Goal: Task Accomplishment & Management: Manage account settings

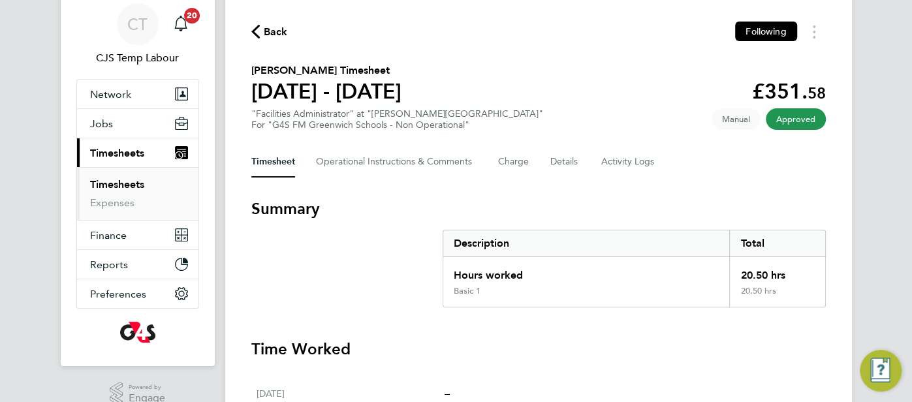
scroll to position [43, 0]
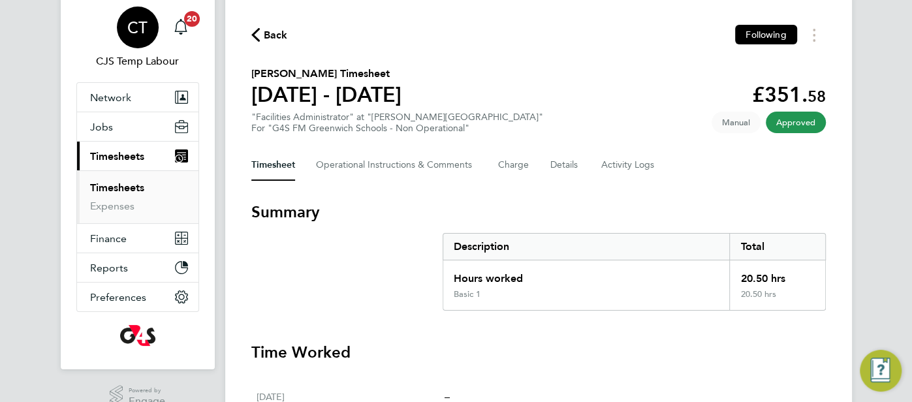
click at [139, 25] on span "CT" at bounding box center [137, 27] width 20 height 17
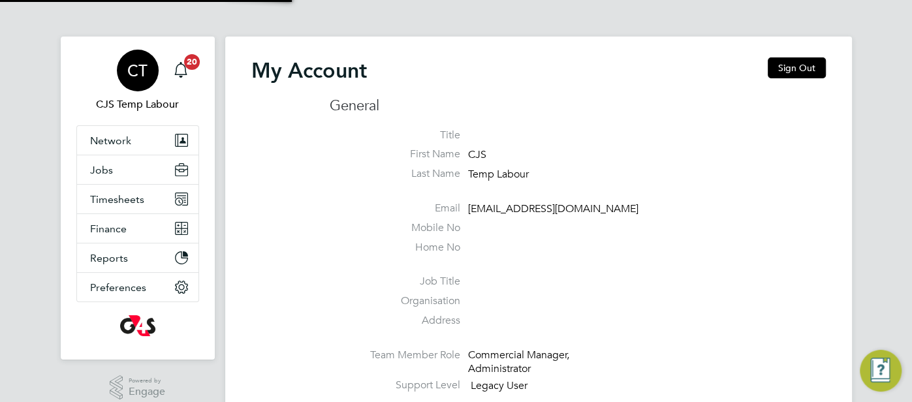
type input "cjs.templabour@uk.g4s.com"
click at [106, 173] on span "Jobs" at bounding box center [101, 170] width 23 height 12
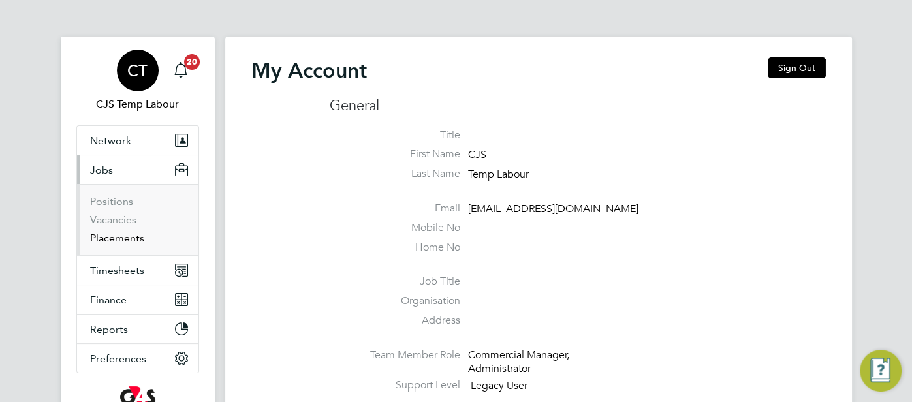
click at [126, 236] on link "Placements" at bounding box center [117, 238] width 54 height 12
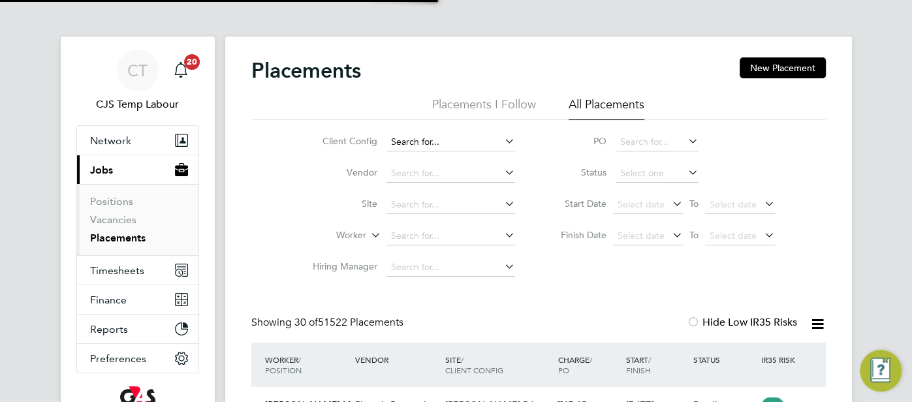
click at [425, 145] on input at bounding box center [450, 142] width 129 height 18
click at [454, 176] on li "G4S FM Con tractors – Non Operational" at bounding box center [472, 178] width 172 height 18
type input "G4S FM Contractors – Non Operational"
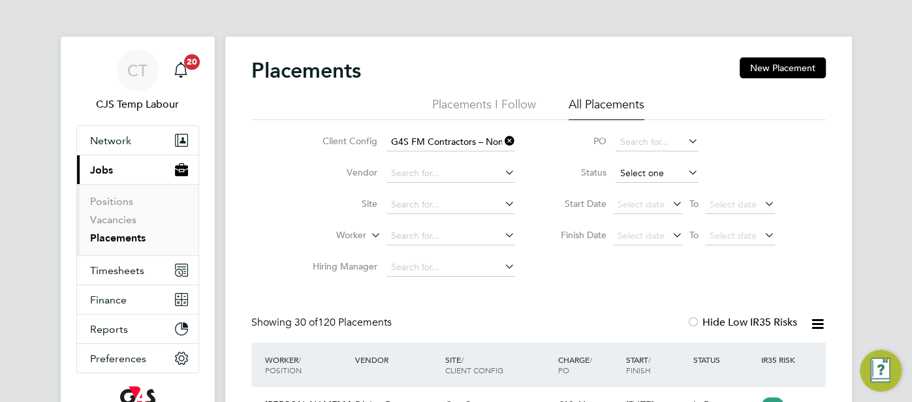
click at [659, 177] on input at bounding box center [657, 174] width 83 height 18
click at [657, 198] on li "Active" at bounding box center [657, 191] width 84 height 17
type input "Active"
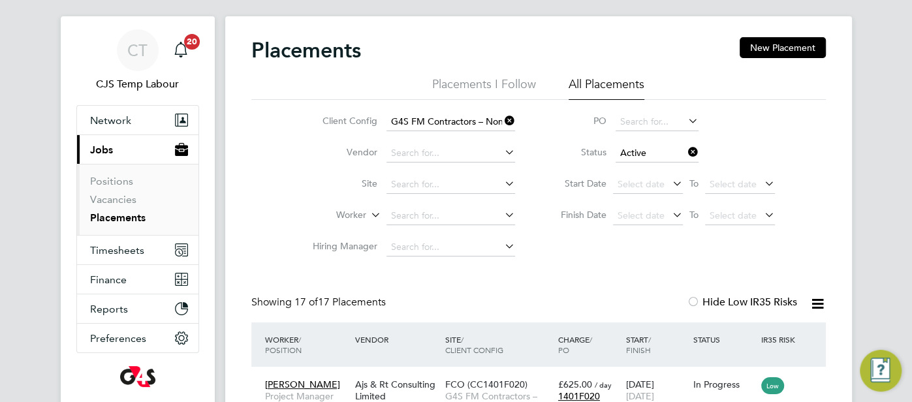
click at [814, 301] on icon at bounding box center [818, 304] width 16 height 16
click at [791, 331] on li "Download Placements Report" at bounding box center [753, 335] width 139 height 18
click at [110, 195] on link "Vacancies" at bounding box center [113, 199] width 46 height 12
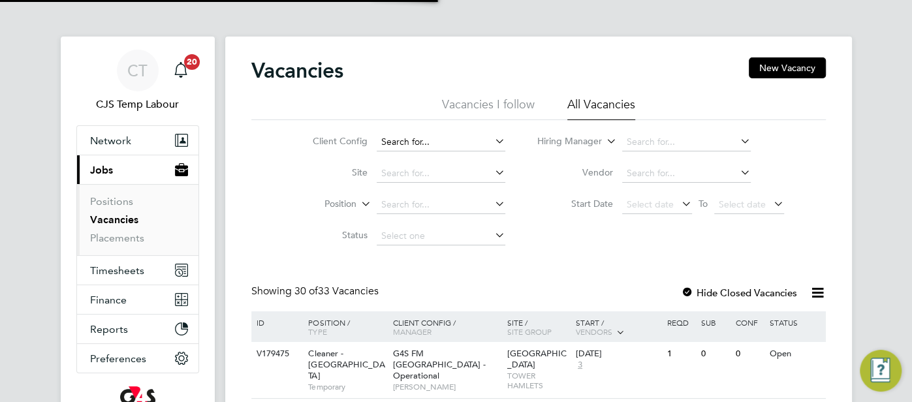
click at [407, 133] on li "Client Config" at bounding box center [398, 142] width 245 height 31
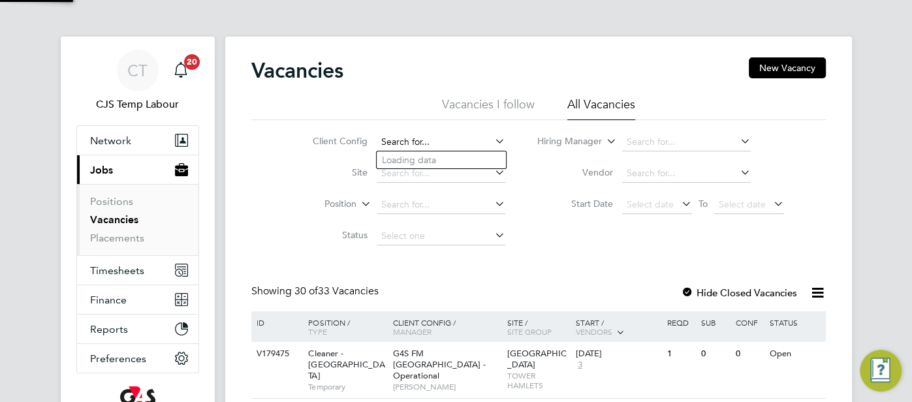
click at [409, 140] on input at bounding box center [441, 142] width 129 height 18
click at [430, 181] on b "Con" at bounding box center [425, 177] width 18 height 11
type input "G4S FM Contractors – Non Operational"
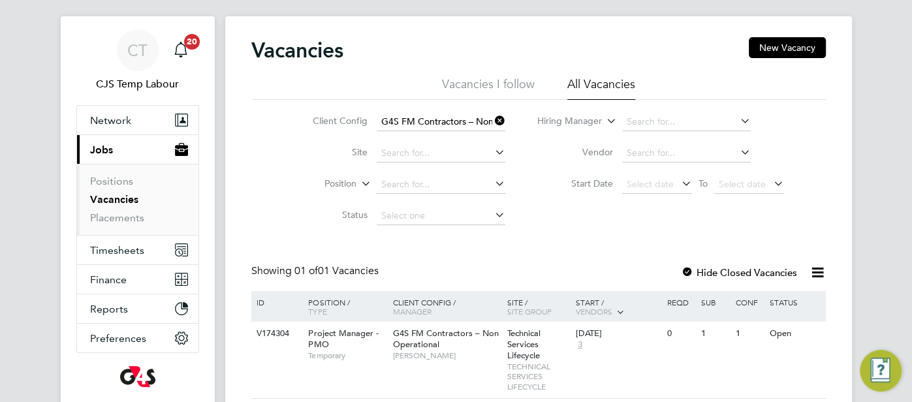
click at [492, 122] on icon at bounding box center [492, 121] width 0 height 18
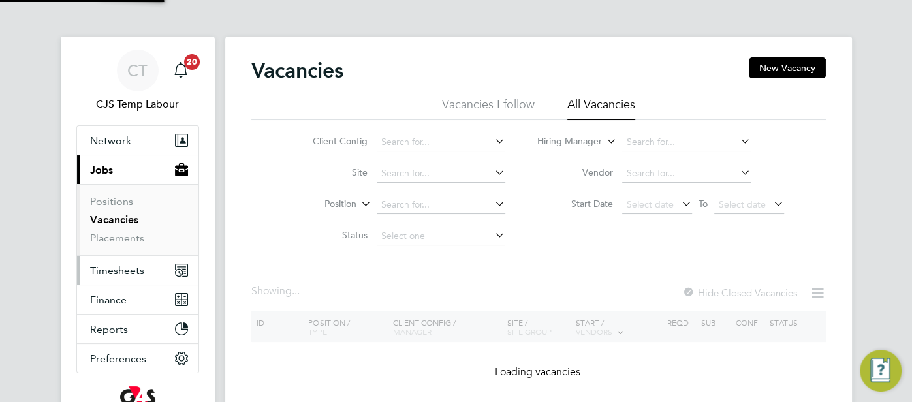
click at [119, 266] on span "Timesheets" at bounding box center [117, 270] width 54 height 12
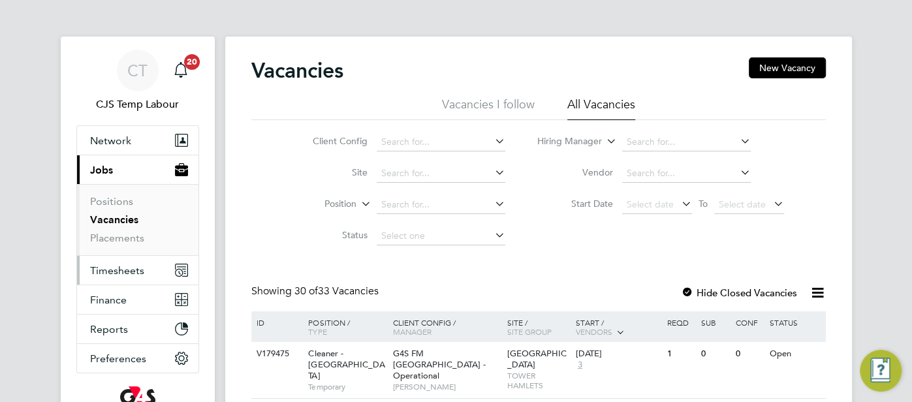
click at [132, 271] on span "Timesheets" at bounding box center [117, 270] width 54 height 12
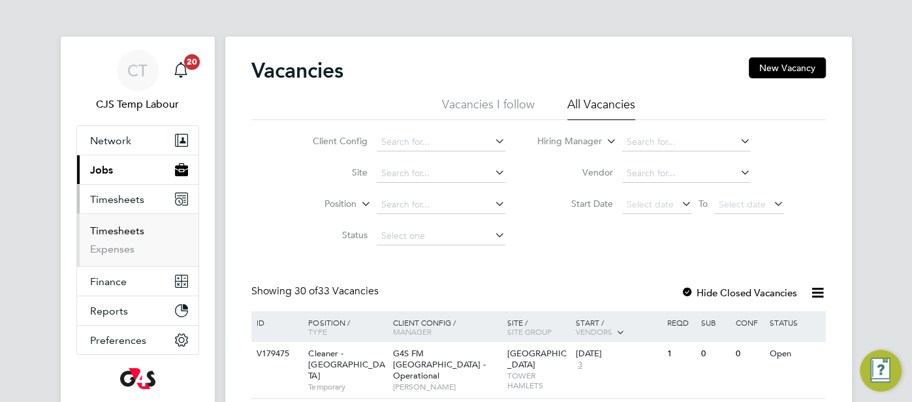
click at [115, 233] on link "Timesheets" at bounding box center [117, 231] width 54 height 12
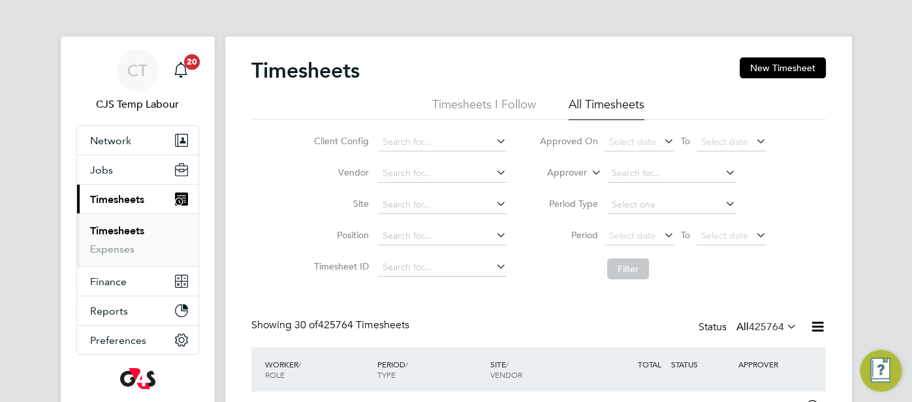
scroll to position [44, 113]
click at [122, 171] on button "Jobs" at bounding box center [137, 169] width 121 height 29
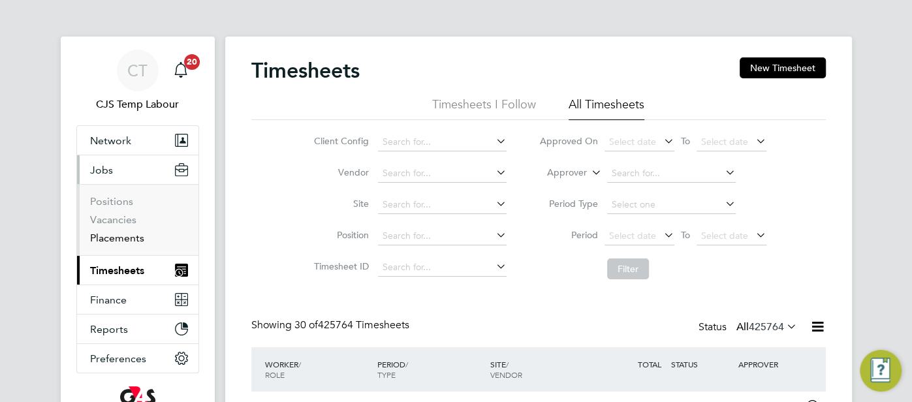
click at [118, 237] on link "Placements" at bounding box center [117, 238] width 54 height 12
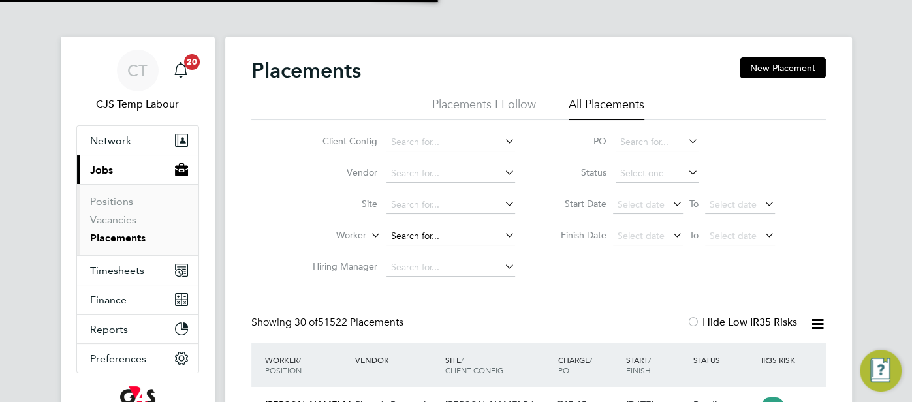
click at [431, 236] on input at bounding box center [450, 236] width 129 height 18
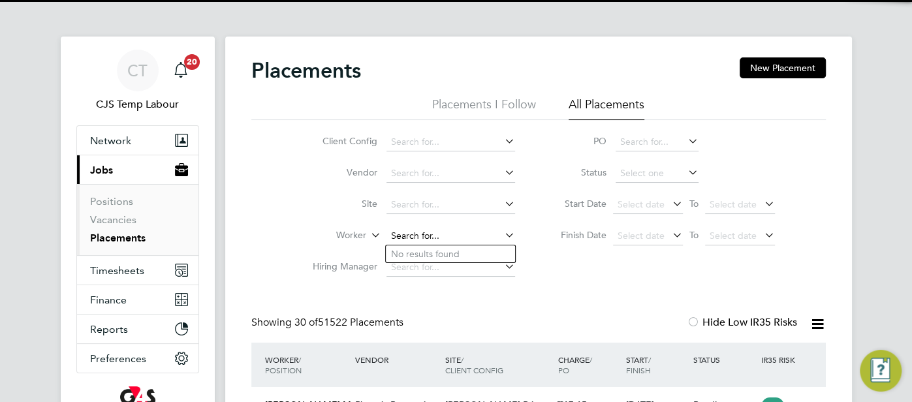
scroll to position [49, 113]
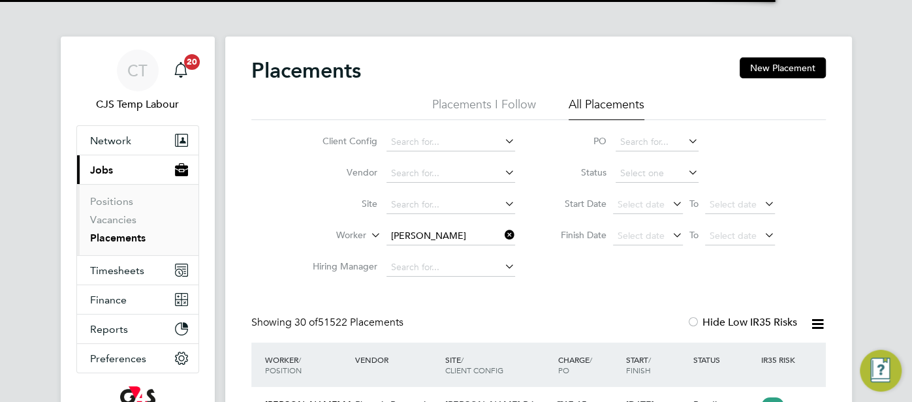
click at [462, 255] on li "Kerry Nash" at bounding box center [468, 254] width 165 height 18
type input "Kerry Nash"
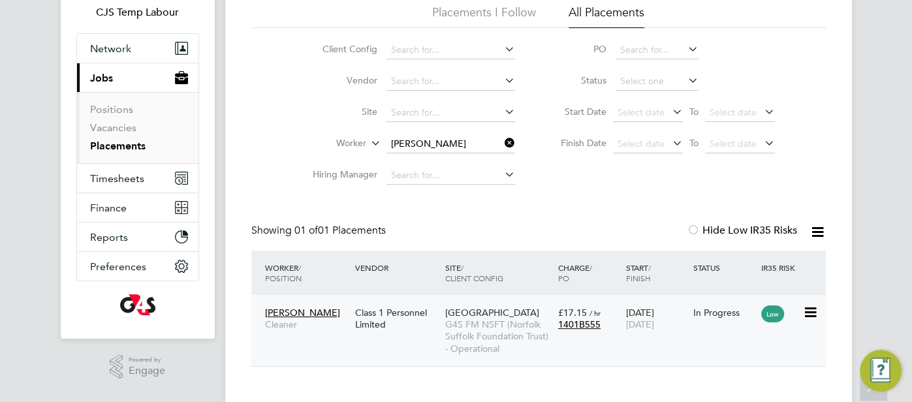
click at [630, 332] on div "11 Aug 2025 31 Oct 2025" at bounding box center [656, 318] width 68 height 37
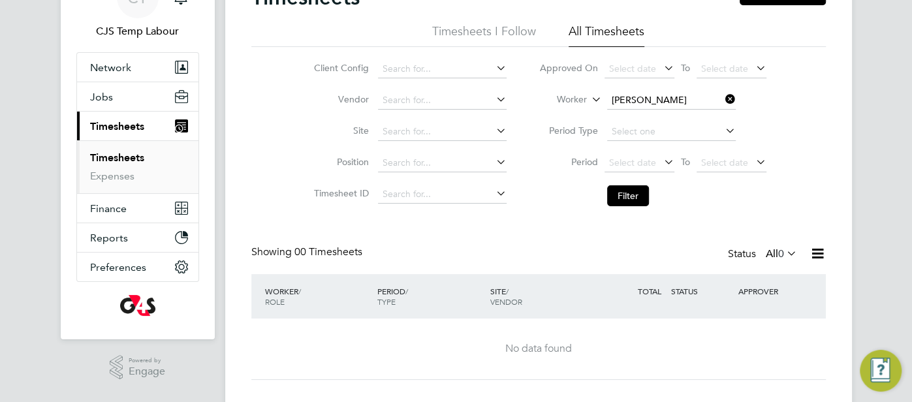
scroll to position [78, 0]
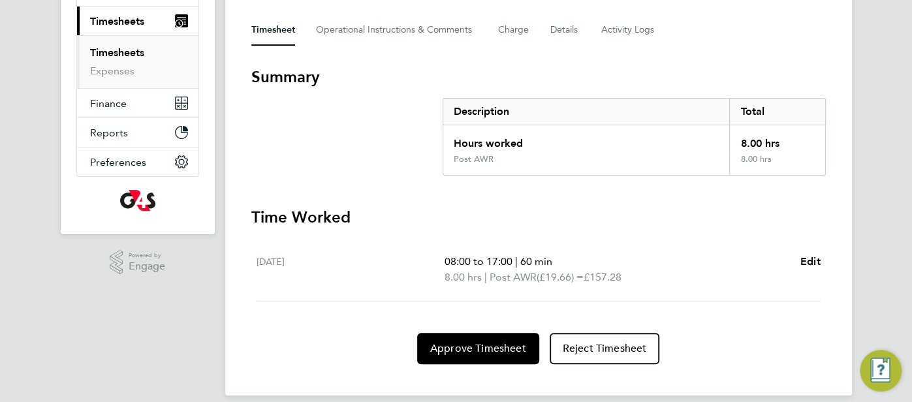
scroll to position [190, 0]
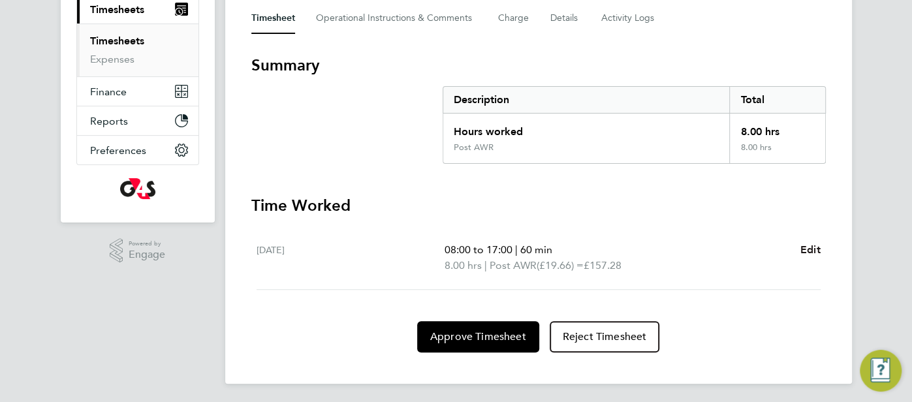
drag, startPoint x: 821, startPoint y: 255, endPoint x: 815, endPoint y: 251, distance: 6.9
click at [816, 251] on ul "Thu 28 Aug 08:00 to 17:00 | 60 min 8.00 hrs | Post AWR (£19.66) = £157.28 Edit" at bounding box center [538, 258] width 574 height 63
click at [813, 249] on span "Edit" at bounding box center [810, 250] width 20 height 12
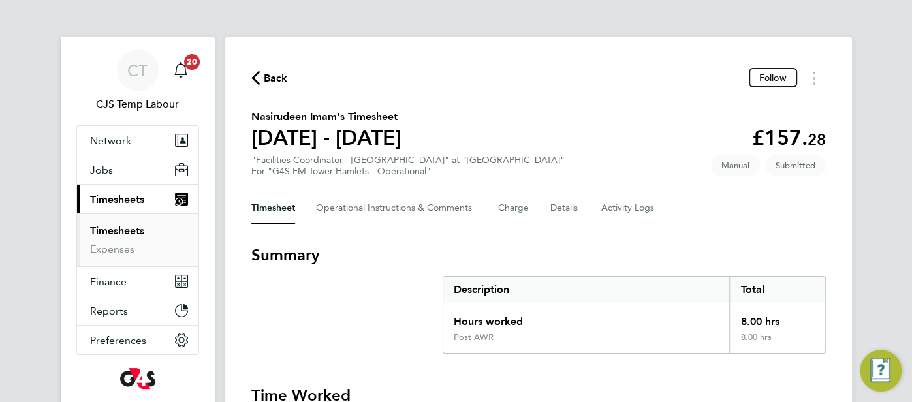
select select "60"
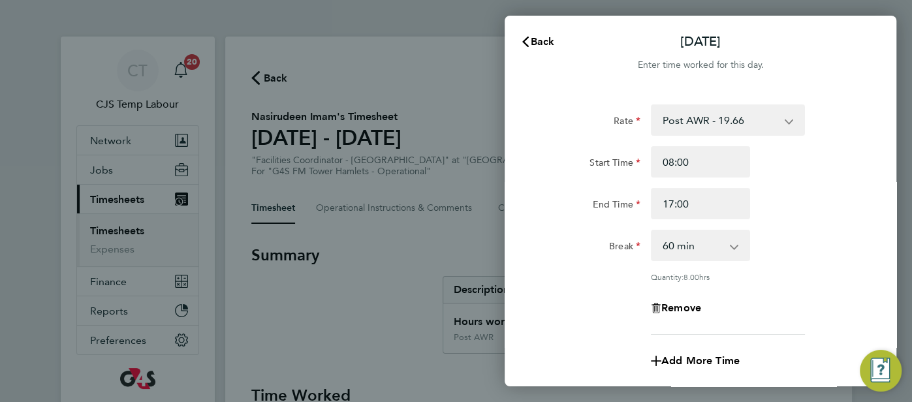
click at [738, 250] on app-icon-cross-button at bounding box center [741, 245] width 16 height 29
click at [725, 249] on select "0 min 15 min 30 min 45 min 60 min 75 min 90 min" at bounding box center [692, 245] width 81 height 29
click at [778, 239] on div "Break 0 min 15 min 30 min 45 min 60 min 75 min 90 min" at bounding box center [700, 245] width 329 height 31
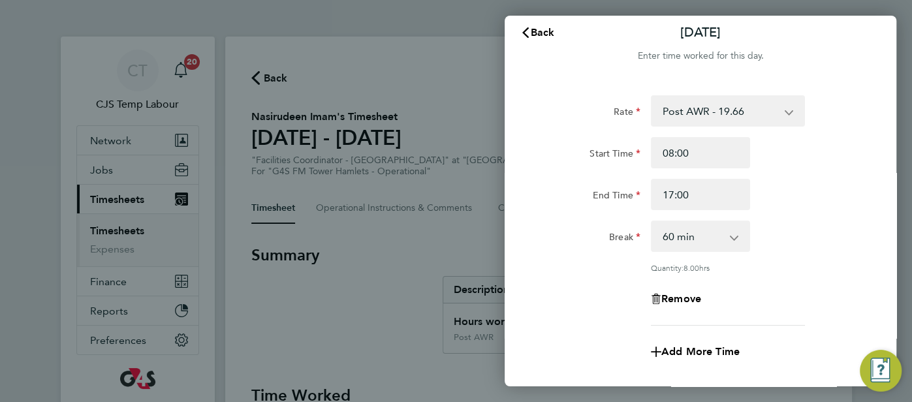
scroll to position [66, 0]
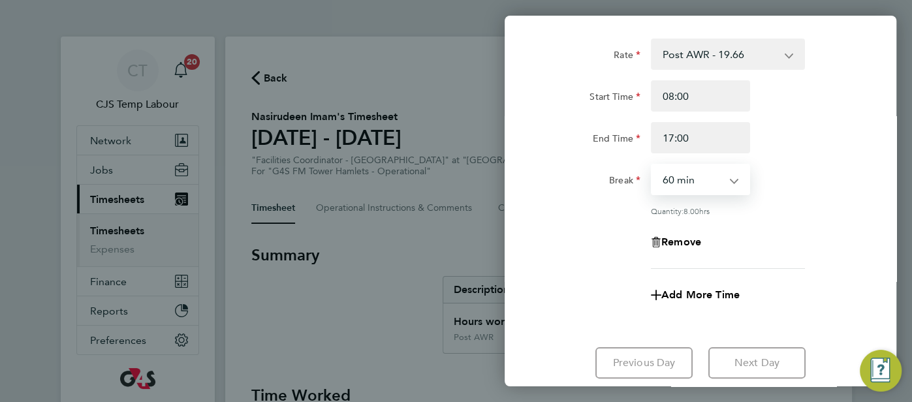
click at [728, 181] on select "0 min 15 min 30 min 45 min 60 min 75 min 90 min" at bounding box center [692, 179] width 81 height 29
click at [690, 180] on select "0 min 15 min 30 min 45 min 60 min 75 min 90 min" at bounding box center [692, 179] width 81 height 29
click at [733, 178] on select "0 min 15 min 30 min 45 min 60 min 75 min 90 min" at bounding box center [692, 179] width 81 height 29
click at [353, 227] on div "Back Thu 28 Aug Enter time worked for this day. Rate Post AWR - 19.66 Start Tim…" at bounding box center [456, 201] width 912 height 402
click at [368, 315] on div "Back Thu 28 Aug Enter time worked for this day. Rate Post AWR - 19.66 Start Tim…" at bounding box center [456, 201] width 912 height 402
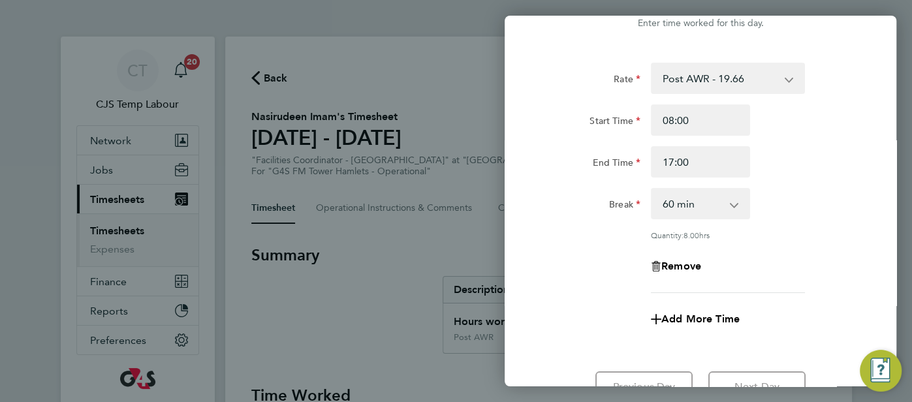
scroll to position [0, 0]
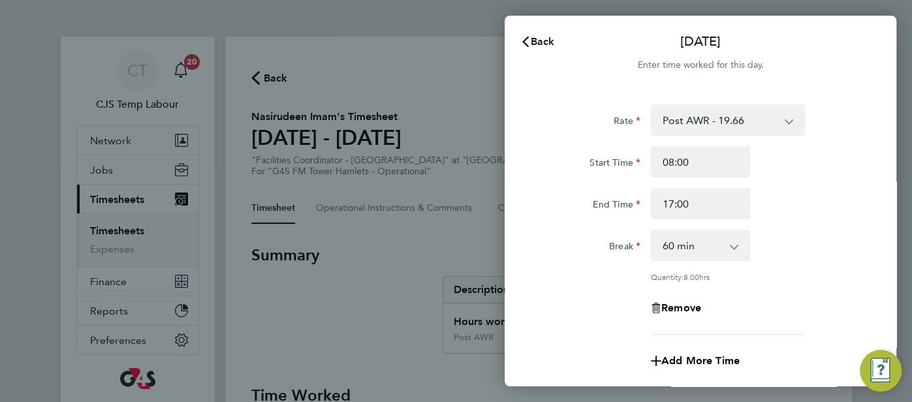
click at [529, 40] on icon "button" at bounding box center [525, 42] width 10 height 10
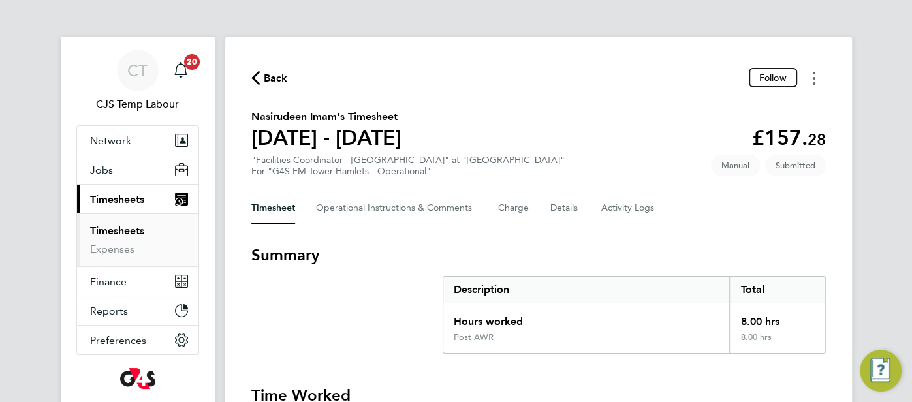
click at [813, 77] on icon "Timesheets Menu" at bounding box center [814, 78] width 3 height 13
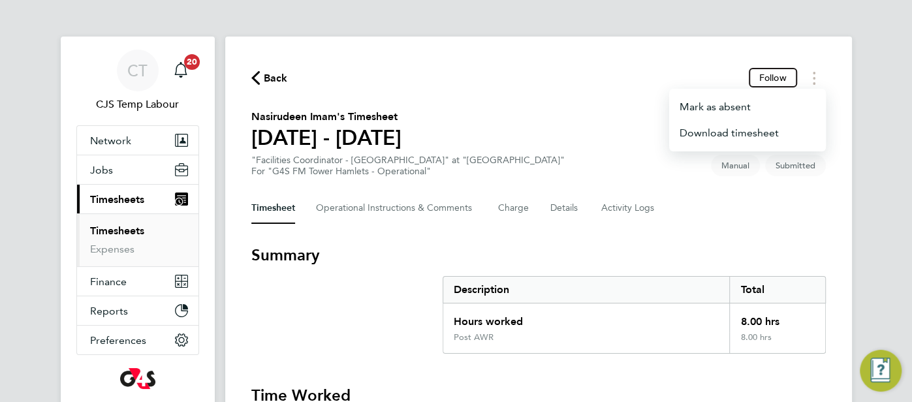
click at [660, 224] on div "Back Follow Mark as absent Download timesheet Nasirudeen Imam's Timesheet 25 - …" at bounding box center [538, 305] width 627 height 537
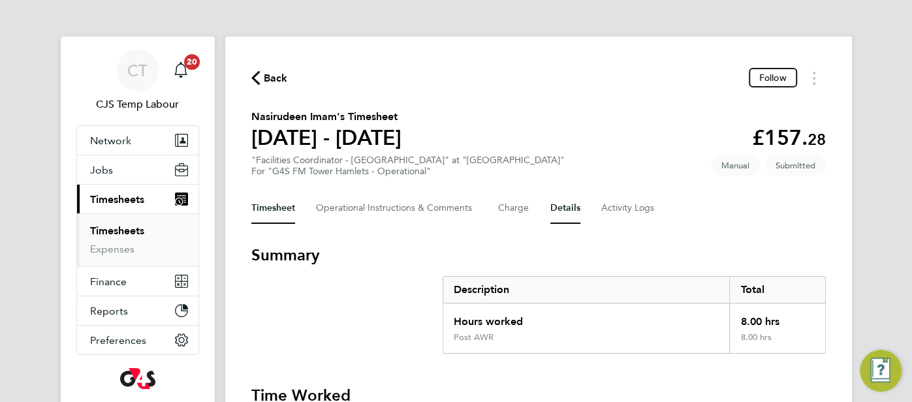
click at [555, 218] on button "Details" at bounding box center [565, 208] width 30 height 31
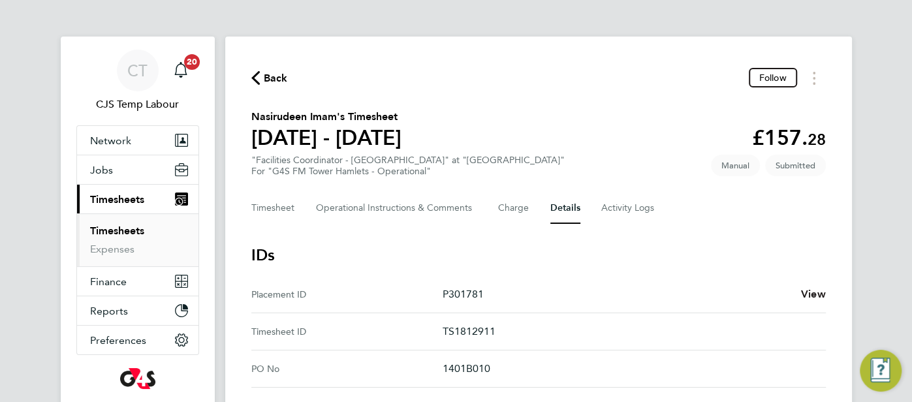
click at [804, 294] on span "View" at bounding box center [813, 294] width 25 height 12
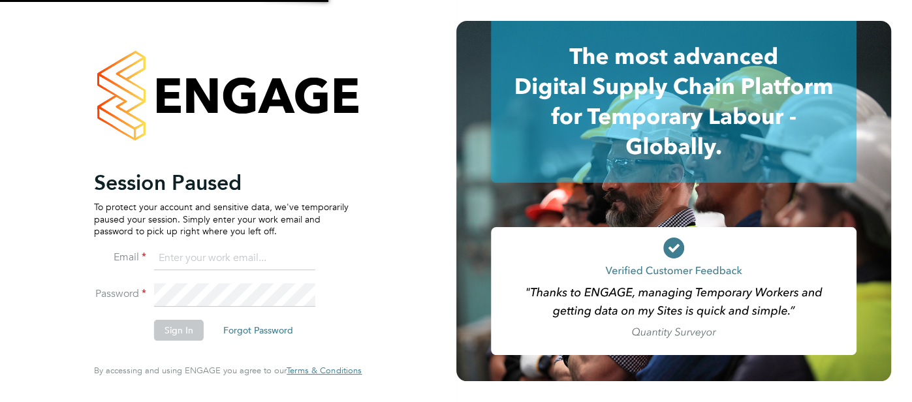
type input "pts.templabour@uk.g4s.com"
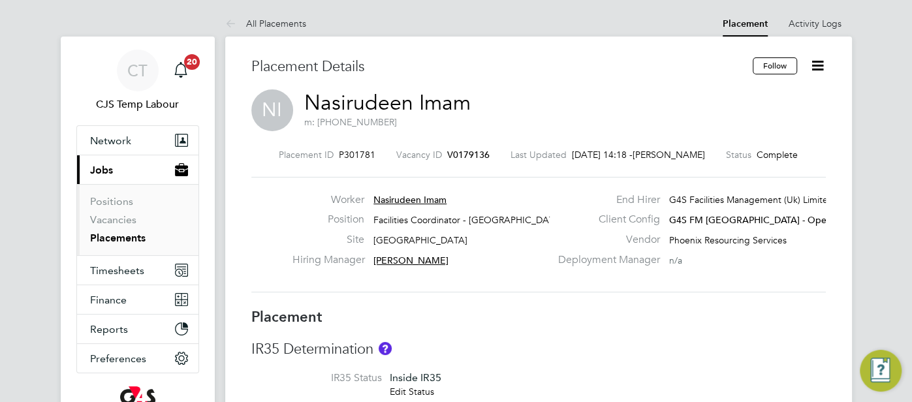
click at [817, 64] on icon at bounding box center [818, 65] width 16 height 16
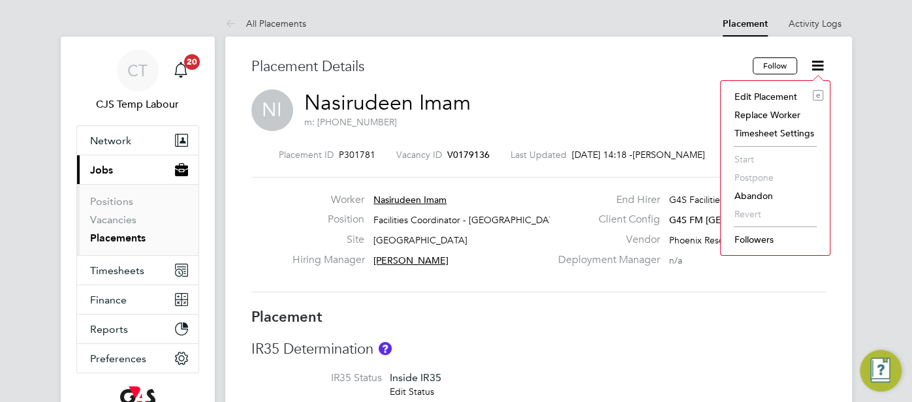
click at [789, 128] on li "Timesheet Settings" at bounding box center [775, 133] width 96 height 18
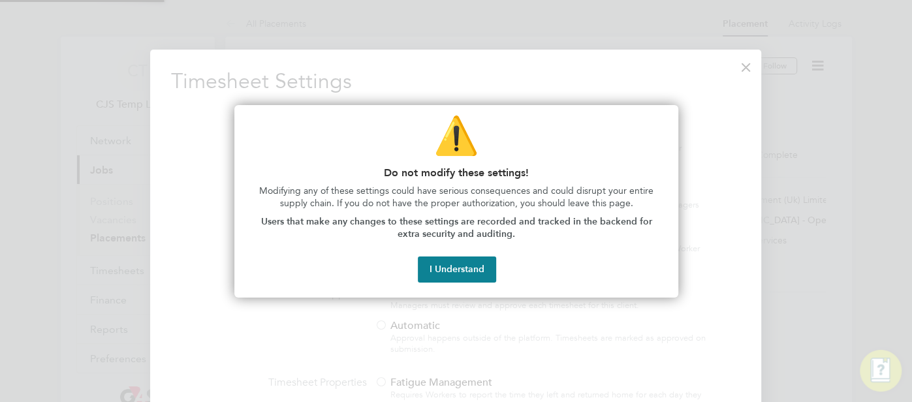
scroll to position [6, 6]
click at [461, 270] on button "I Understand" at bounding box center [457, 270] width 78 height 26
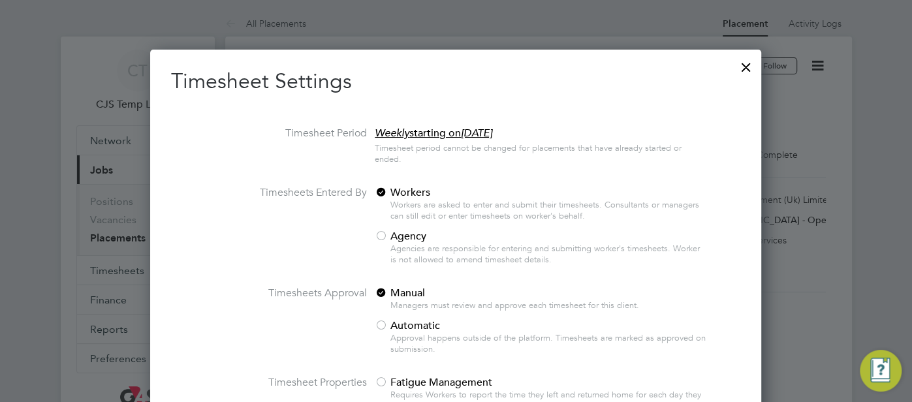
click at [746, 76] on div at bounding box center [746, 64] width 24 height 24
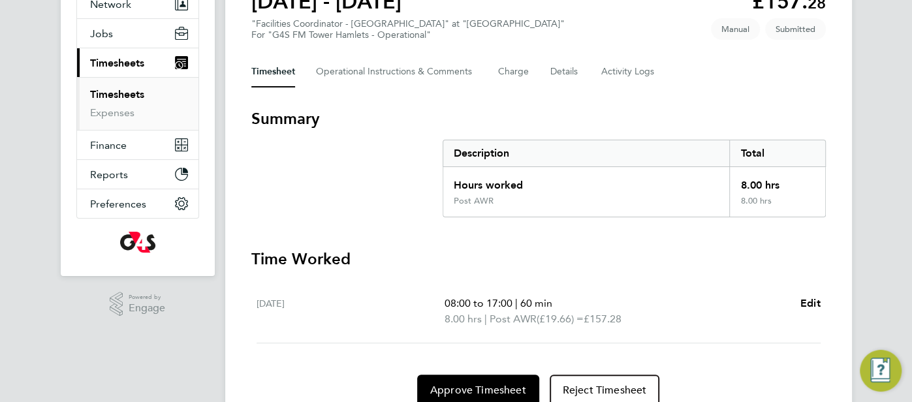
scroll to position [151, 0]
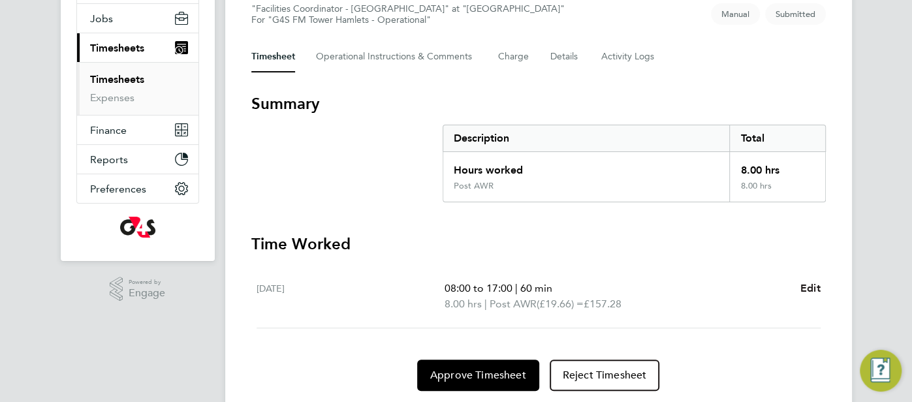
click at [811, 290] on span "Edit" at bounding box center [810, 288] width 20 height 12
select select "60"
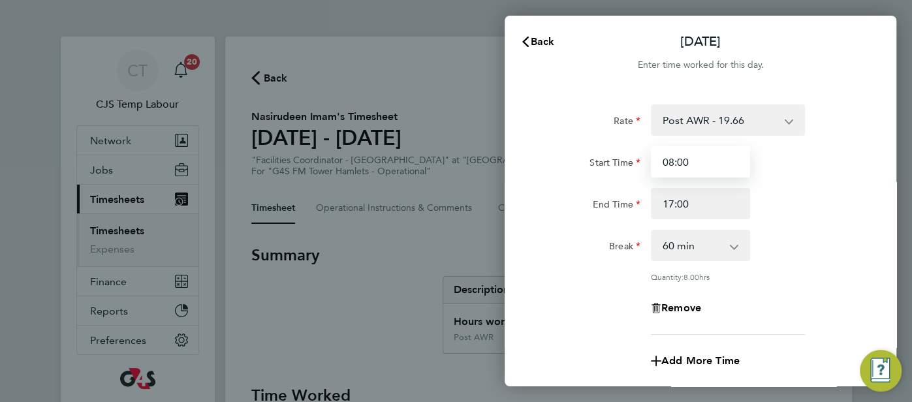
click at [694, 167] on input "08:00" at bounding box center [700, 161] width 99 height 31
type input "07:00"
click at [772, 199] on div "End Time 17:00" at bounding box center [700, 203] width 329 height 31
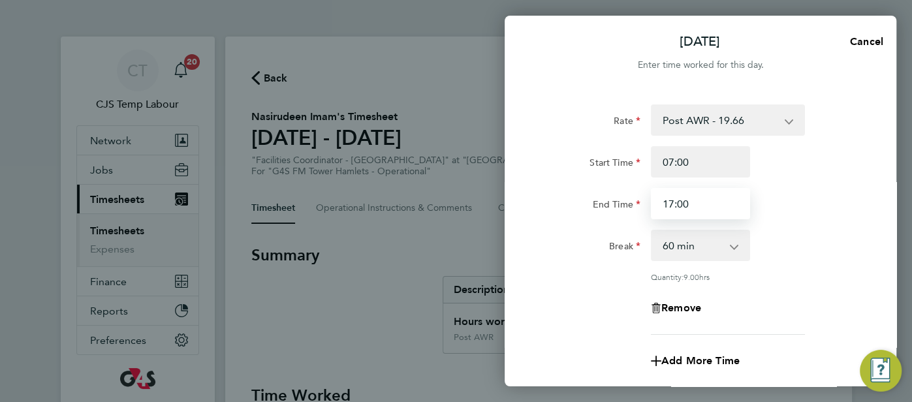
click at [721, 205] on input "17:00" at bounding box center [700, 203] width 99 height 31
drag, startPoint x: 713, startPoint y: 201, endPoint x: 658, endPoint y: 210, distance: 55.5
click at [658, 210] on input "17:00" at bounding box center [700, 203] width 99 height 31
type input "12:00"
click at [749, 223] on div "Rate Post AWR - 19.66 Start Time 07:00 End Time 12:00 Break 0 min 15 min 30 min…" at bounding box center [700, 219] width 319 height 230
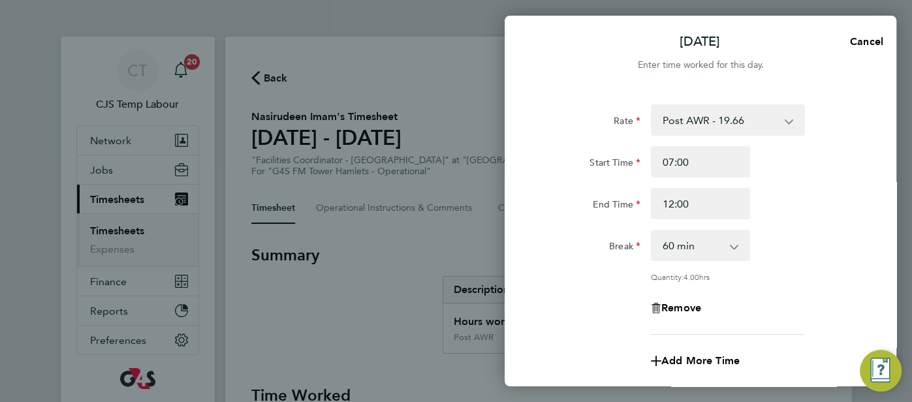
click at [738, 246] on app-icon-cross-button at bounding box center [741, 245] width 16 height 29
click at [728, 245] on select "0 min 15 min 30 min 45 min 60 min 75 min 90 min" at bounding box center [692, 245] width 81 height 29
select select "0"
click at [652, 231] on select "0 min 15 min 30 min 45 min 60 min 75 min 90 min" at bounding box center [692, 245] width 81 height 29
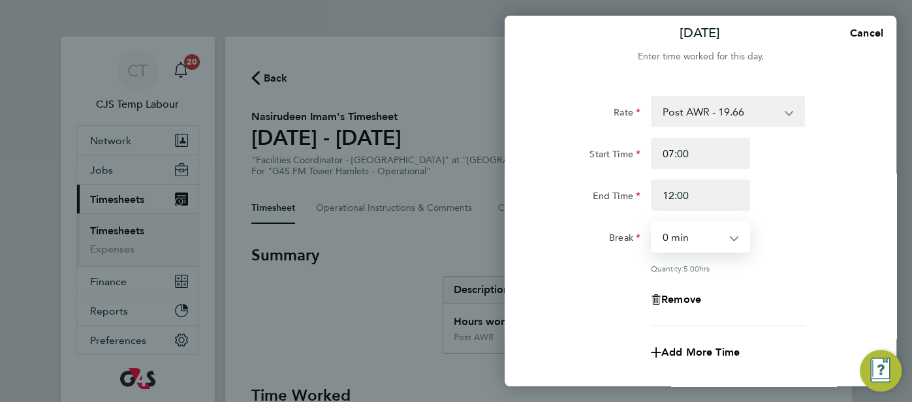
scroll to position [55, 0]
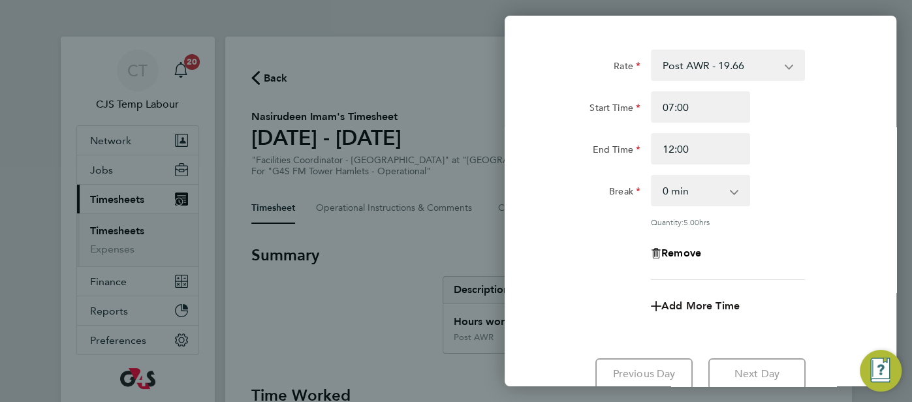
click at [719, 304] on span "Add More Time" at bounding box center [700, 306] width 78 height 12
select select "null"
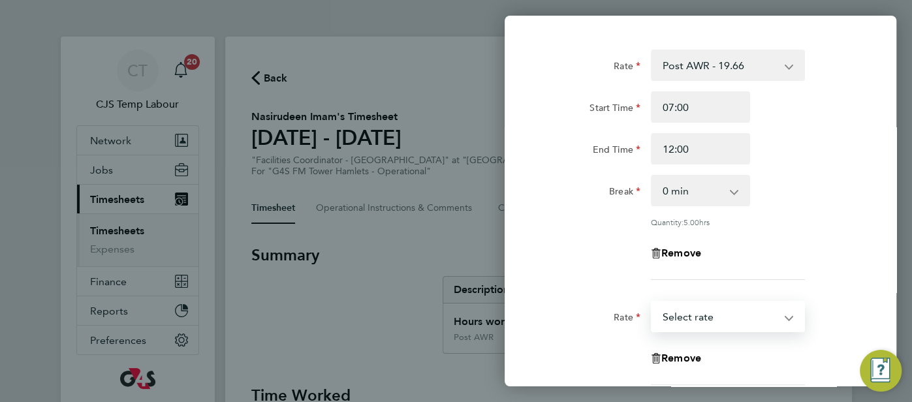
click at [772, 315] on select "Post AWR - 19.66 Select rate" at bounding box center [720, 316] width 136 height 29
select select "60"
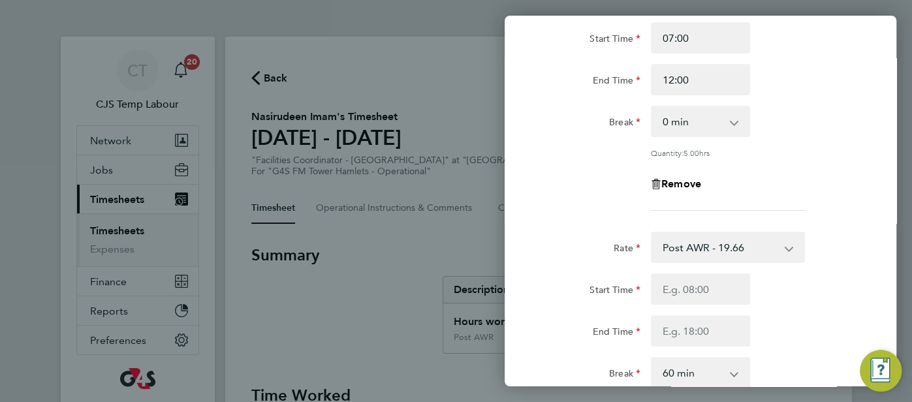
scroll to position [125, 0]
click at [692, 289] on input "Start Time" at bounding box center [700, 287] width 99 height 31
type input "14:00"
click at [702, 325] on input "End Time" at bounding box center [700, 329] width 99 height 31
type input "17:00"
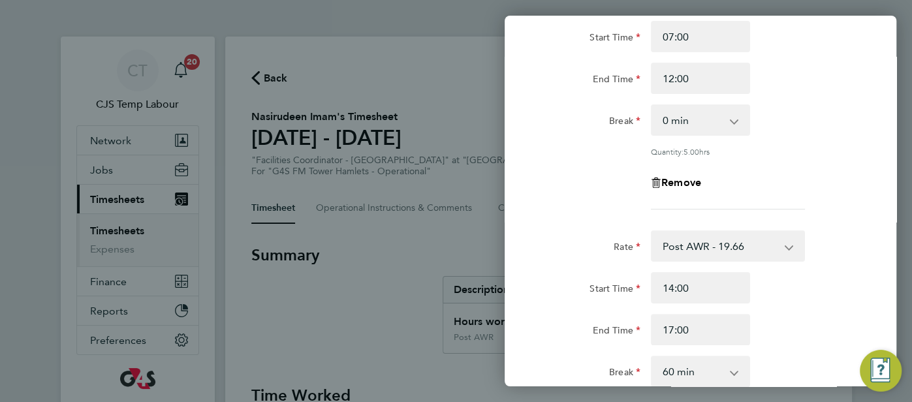
click at [768, 318] on div "End Time 17:00" at bounding box center [700, 329] width 329 height 31
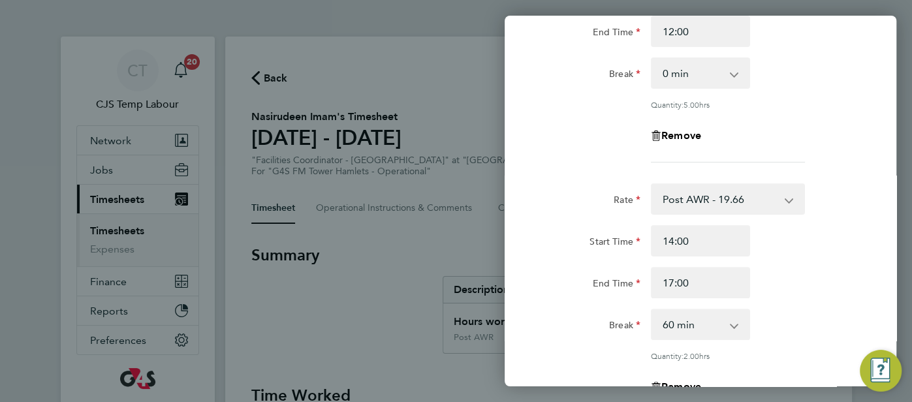
scroll to position [182, 0]
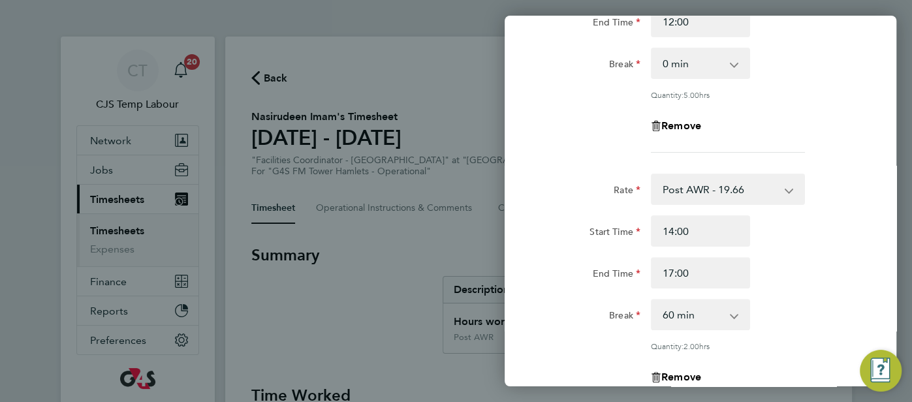
click at [734, 317] on app-icon-cross-button at bounding box center [741, 314] width 16 height 29
click at [725, 311] on select "0 min 15 min 30 min 45 min 60 min 75 min 90 min" at bounding box center [692, 314] width 81 height 29
select select "0"
click at [652, 300] on select "0 min 15 min 30 min 45 min 60 min 75 min 90 min" at bounding box center [692, 314] width 81 height 29
drag, startPoint x: 834, startPoint y: 263, endPoint x: 827, endPoint y: 271, distance: 10.6
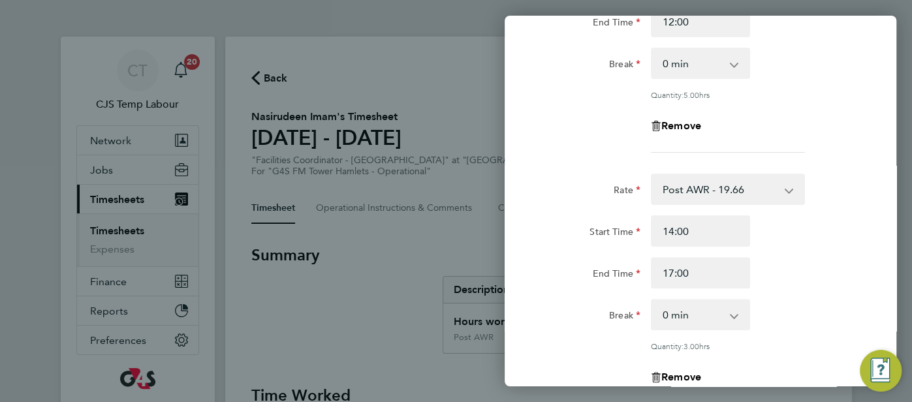
click at [834, 264] on div "End Time 17:00" at bounding box center [700, 272] width 329 height 31
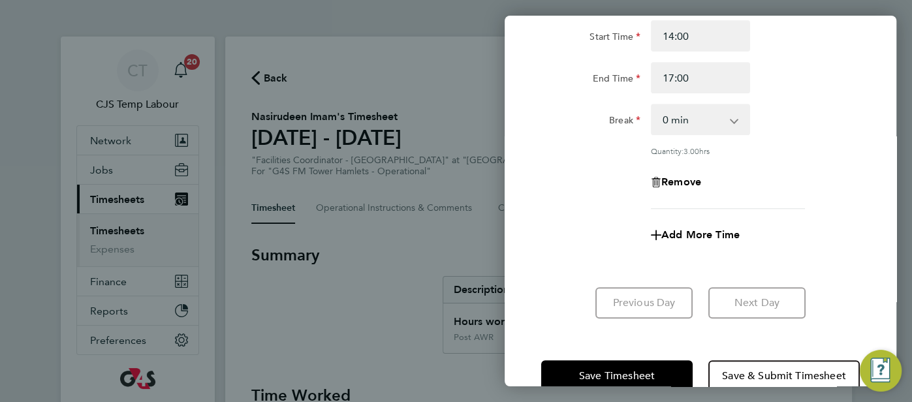
scroll to position [405, 0]
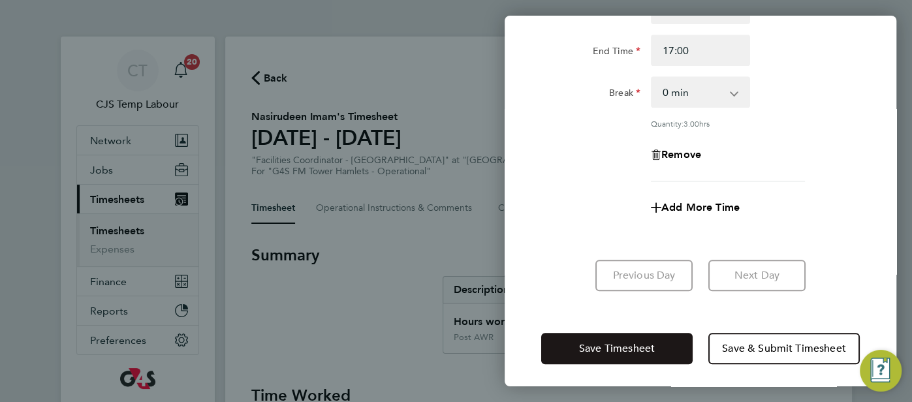
click at [618, 348] on span "Save Timesheet" at bounding box center [617, 348] width 76 height 13
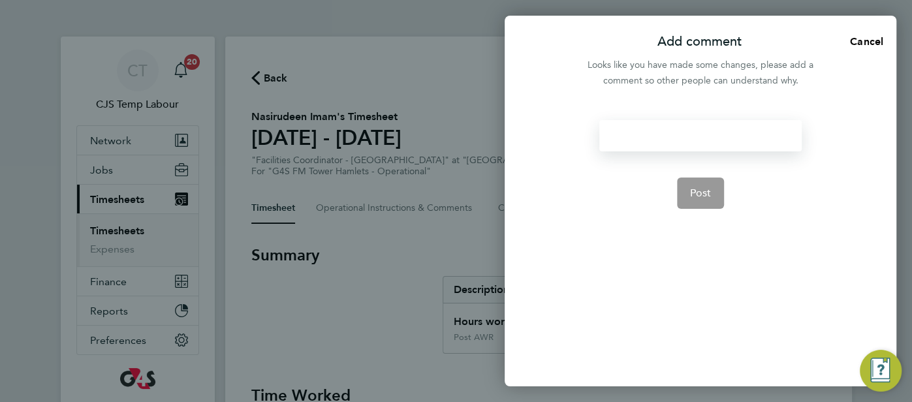
drag, startPoint x: 627, startPoint y: 126, endPoint x: 629, endPoint y: 136, distance: 10.8
click at [629, 136] on div at bounding box center [700, 135] width 202 height 31
click at [631, 138] on div at bounding box center [700, 135] width 202 height 31
click at [711, 194] on span "Post" at bounding box center [701, 193] width 22 height 13
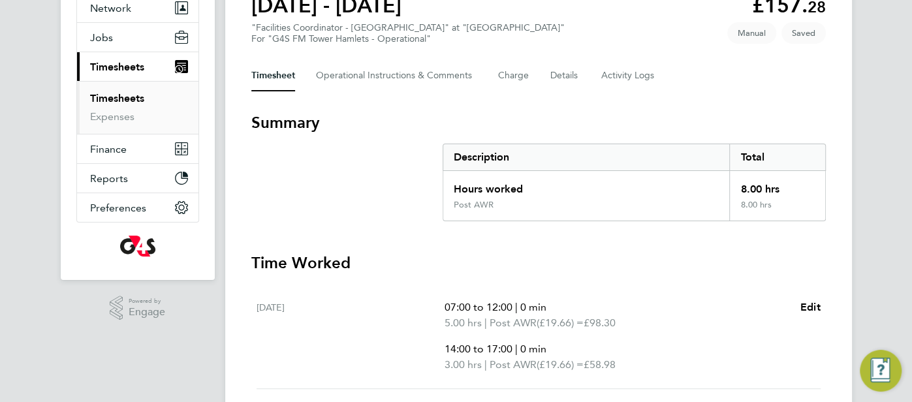
scroll to position [125, 0]
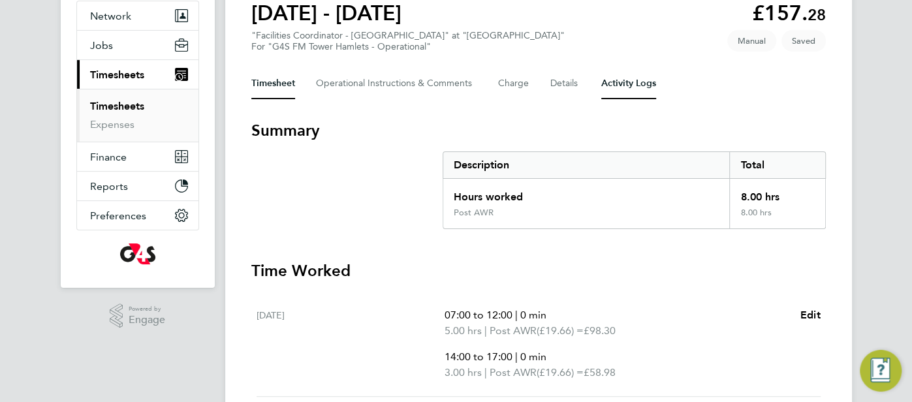
click at [610, 77] on Logs-tab "Activity Logs" at bounding box center [628, 83] width 55 height 31
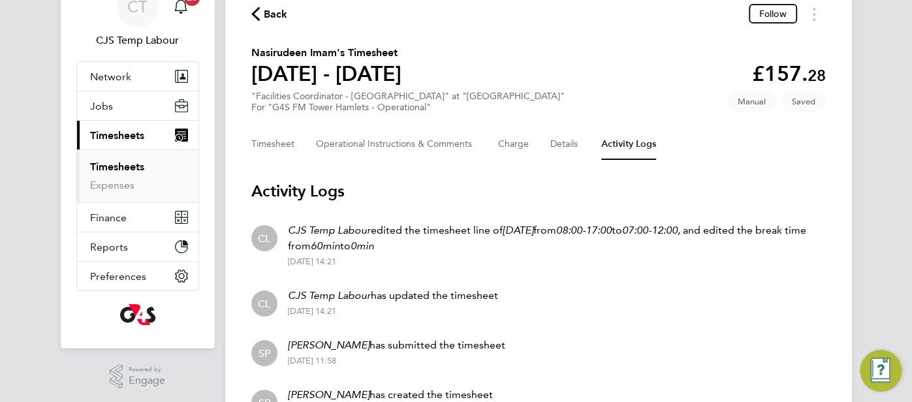
scroll to position [61, 0]
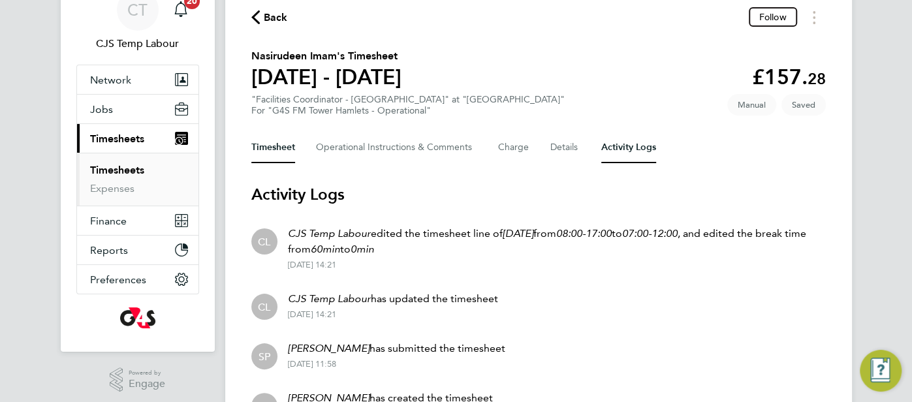
click at [289, 153] on button "Timesheet" at bounding box center [273, 147] width 44 height 31
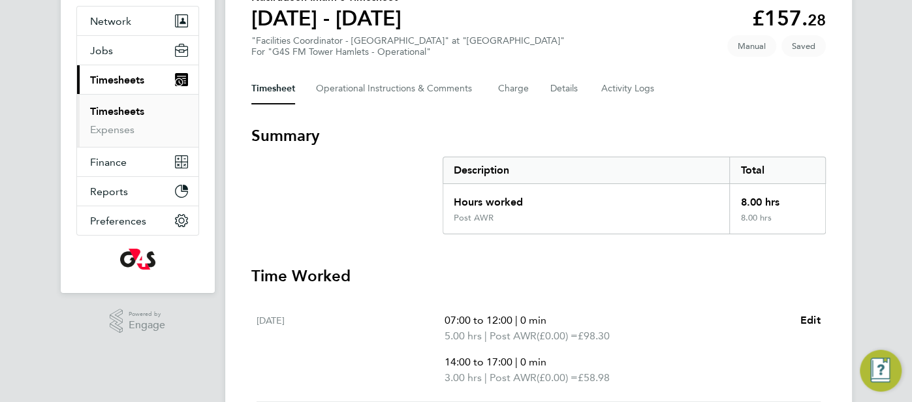
scroll to position [232, 0]
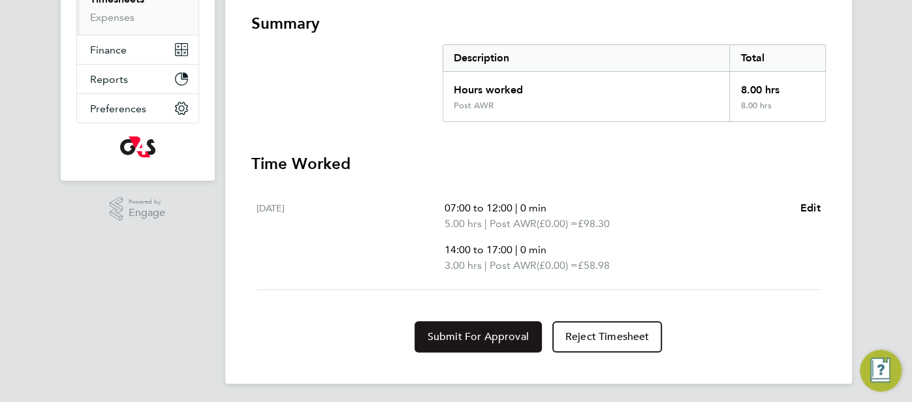
click at [492, 339] on span "Submit For Approval" at bounding box center [478, 336] width 101 height 13
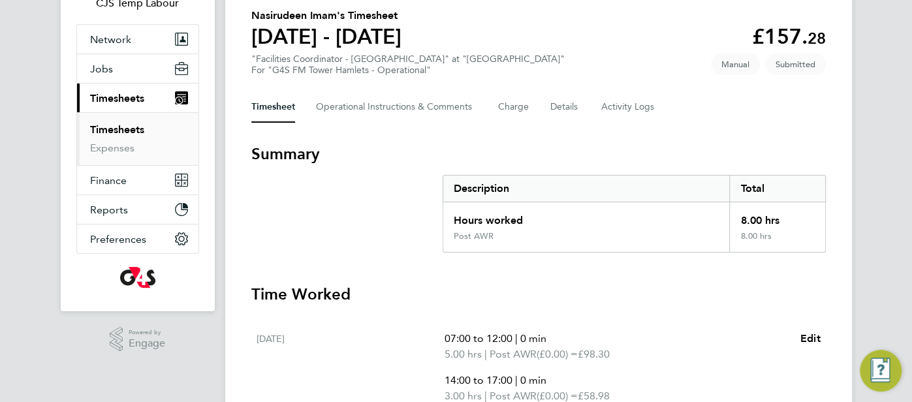
scroll to position [97, 0]
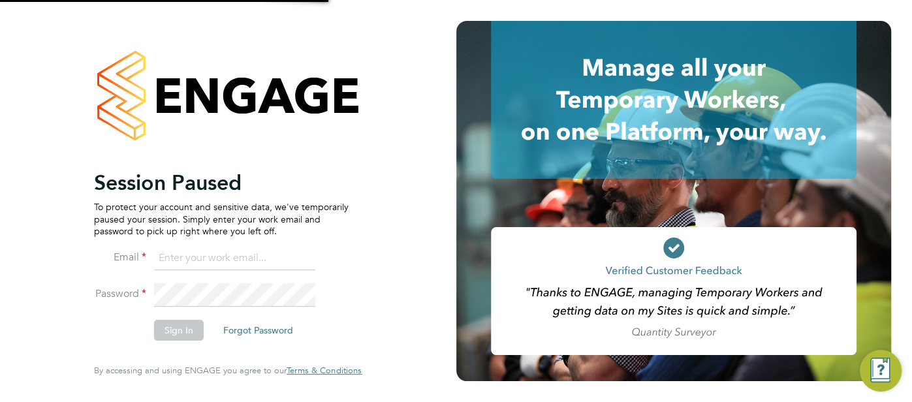
type input "pts.templabour@uk.g4s.com"
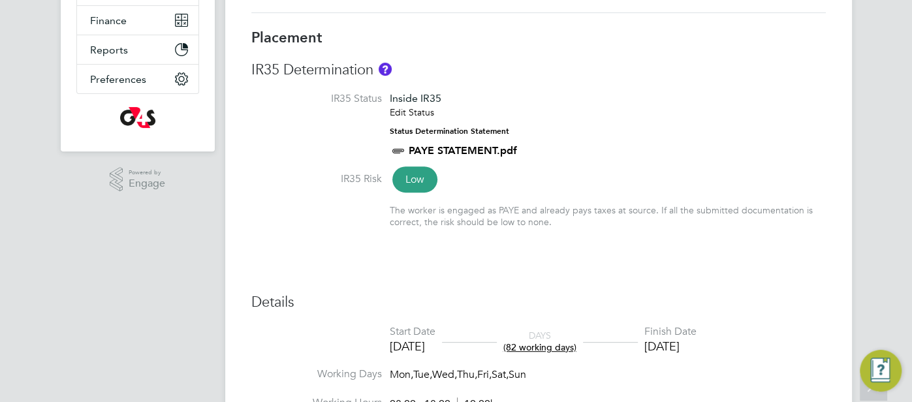
scroll to position [372, 0]
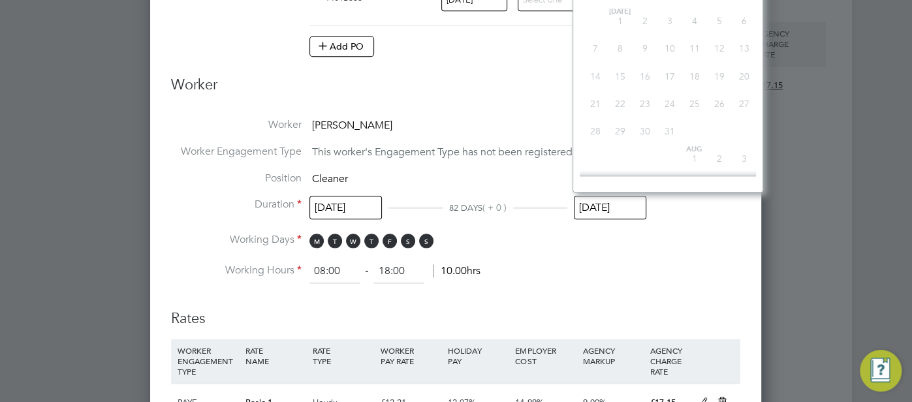
click at [610, 203] on input "[DATE]" at bounding box center [610, 208] width 72 height 24
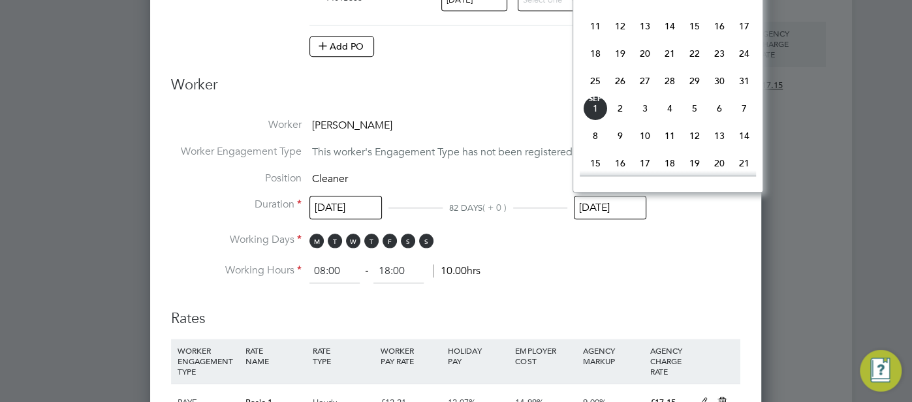
click at [744, 55] on span "24" at bounding box center [744, 53] width 25 height 25
type input "[DATE]"
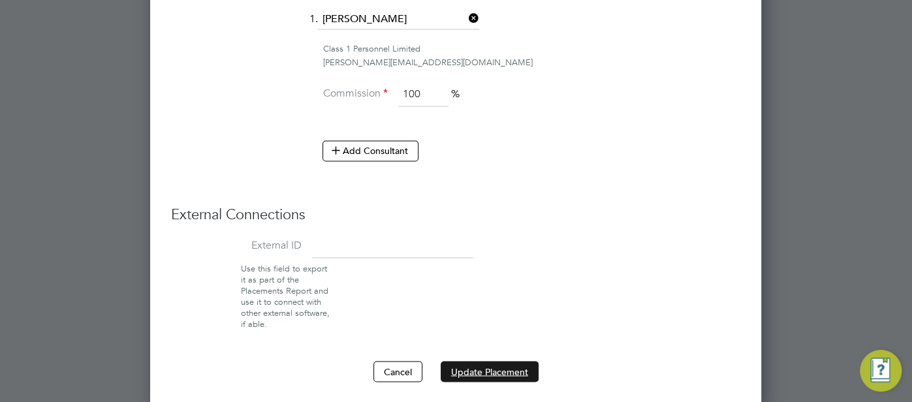
click at [475, 370] on button "Update Placement" at bounding box center [490, 371] width 98 height 21
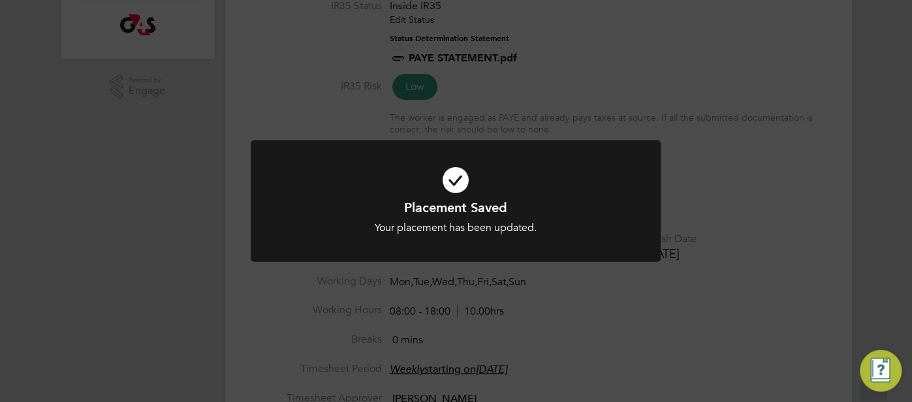
click at [456, 181] on icon at bounding box center [455, 180] width 339 height 51
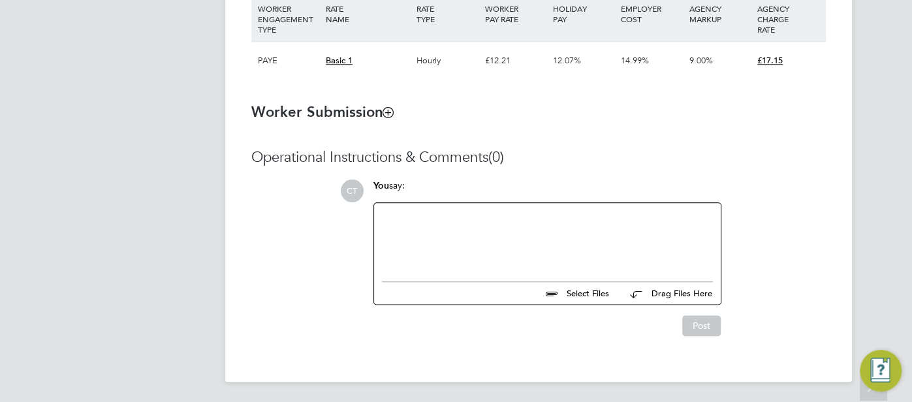
click at [442, 244] on div at bounding box center [547, 239] width 331 height 56
click at [458, 223] on div "Informed by email that" at bounding box center [547, 239] width 331 height 56
click at [613, 221] on div "Informed by email from Angela Saraboche that" at bounding box center [547, 239] width 331 height 56
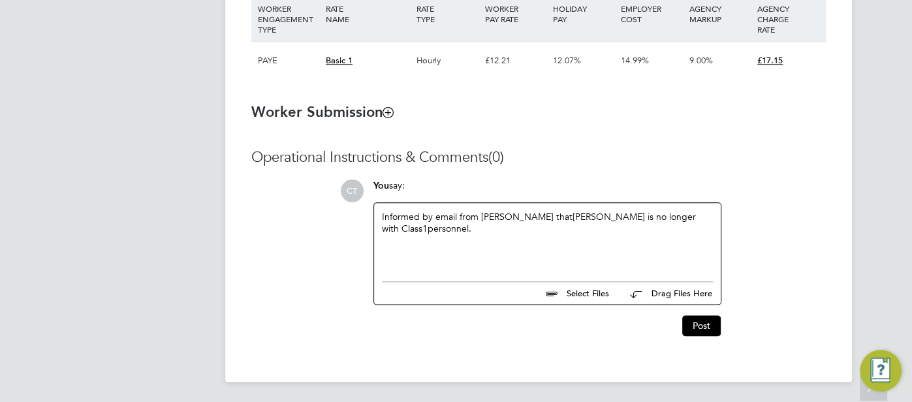
click at [464, 232] on div "Informed by email from Angela Saraboche that Kerry Nash is no longer with Class…" at bounding box center [547, 239] width 331 height 56
click at [694, 324] on button "Post" at bounding box center [701, 325] width 39 height 21
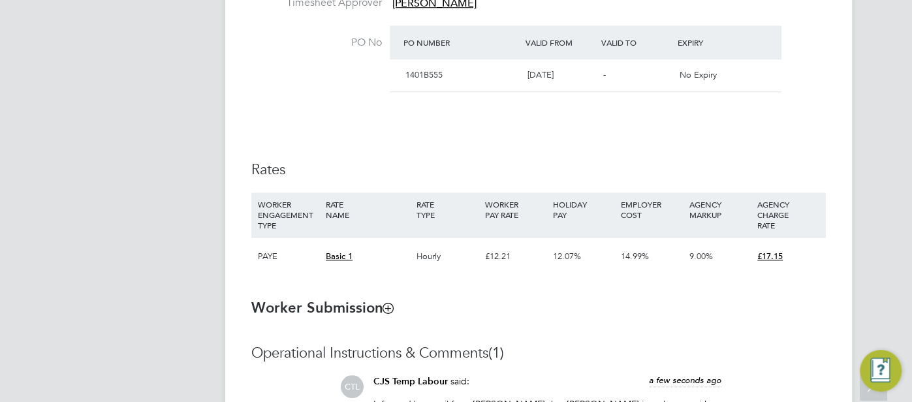
scroll to position [576, 0]
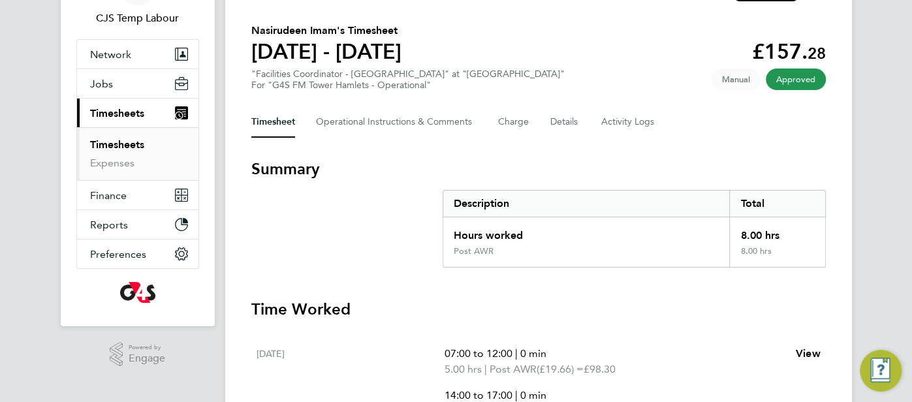
scroll to position [87, 0]
click at [623, 126] on Logs-tab "Activity Logs" at bounding box center [628, 121] width 55 height 31
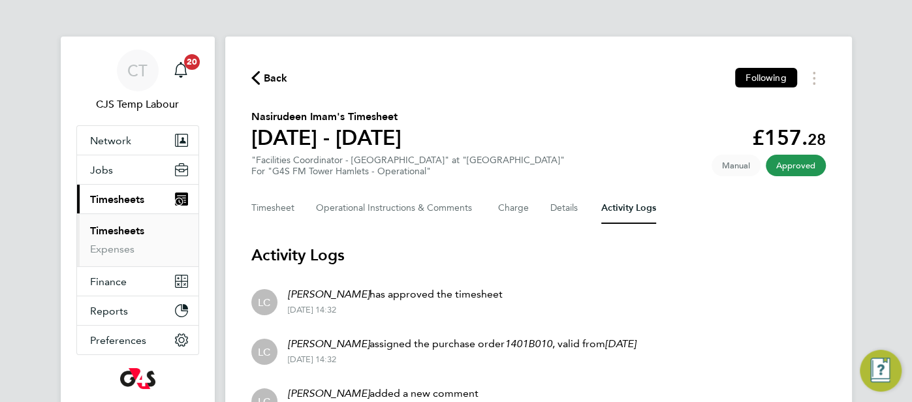
click at [151, 236] on ul "Timesheets Expenses" at bounding box center [137, 239] width 121 height 53
click at [131, 231] on link "Timesheets" at bounding box center [117, 231] width 54 height 12
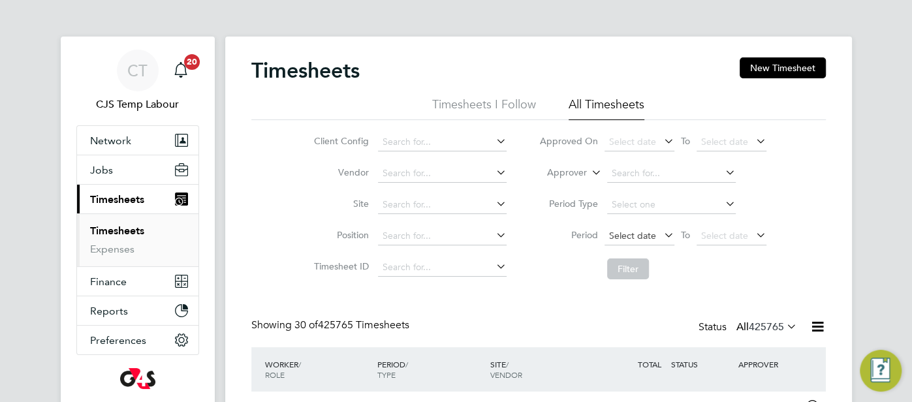
click at [637, 233] on span "Select date" at bounding box center [632, 236] width 47 height 12
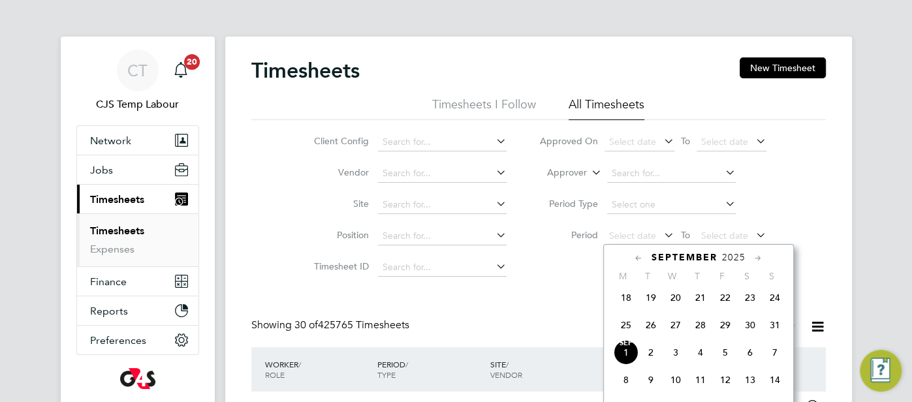
click at [631, 338] on span "25" at bounding box center [626, 325] width 25 height 25
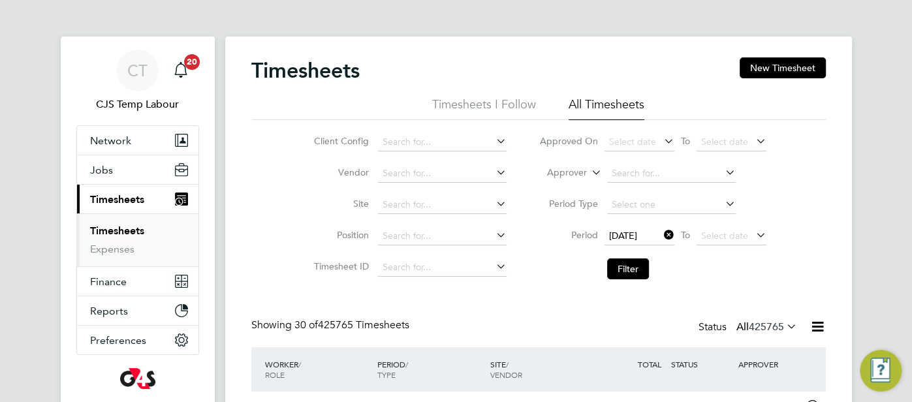
click at [714, 225] on li "Period 25 Aug 2025 To Select date" at bounding box center [653, 236] width 260 height 31
click at [714, 239] on span "Select date" at bounding box center [724, 236] width 47 height 12
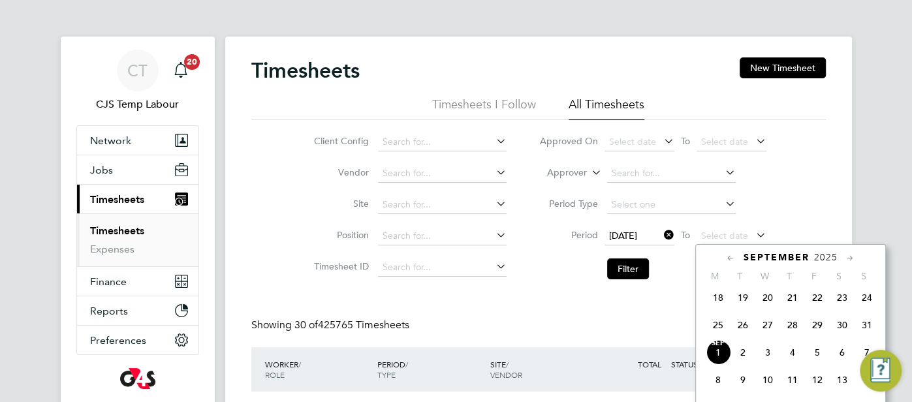
click at [859, 334] on span "31" at bounding box center [867, 325] width 25 height 25
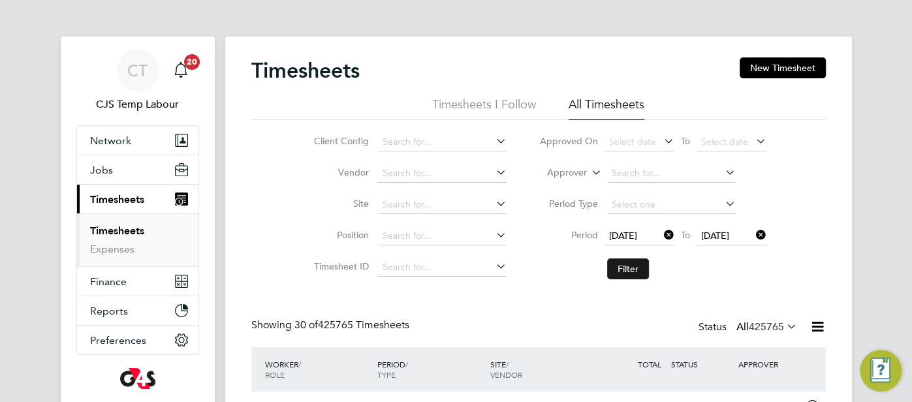
drag, startPoint x: 644, startPoint y: 266, endPoint x: 641, endPoint y: 279, distance: 13.5
click at [642, 268] on button "Filter" at bounding box center [628, 269] width 42 height 21
click at [383, 135] on input at bounding box center [442, 142] width 129 height 18
click at [446, 182] on li "G4S FM Tower Hamlets - Operational" at bounding box center [468, 178] width 180 height 18
type input "G4S FM Tower Hamlets - Operational"
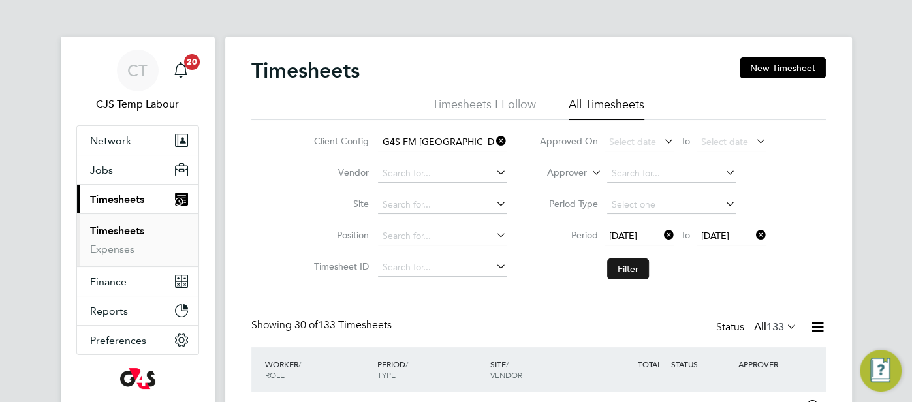
click at [622, 264] on button "Filter" at bounding box center [628, 269] width 42 height 21
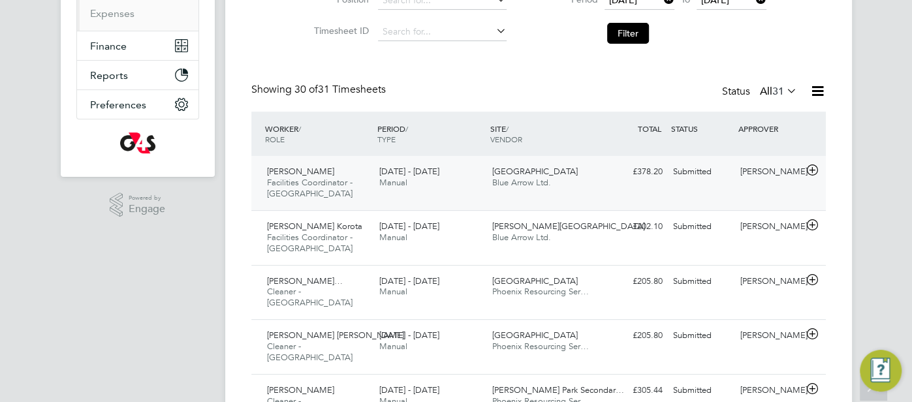
click at [681, 171] on div "Submitted" at bounding box center [702, 172] width 68 height 22
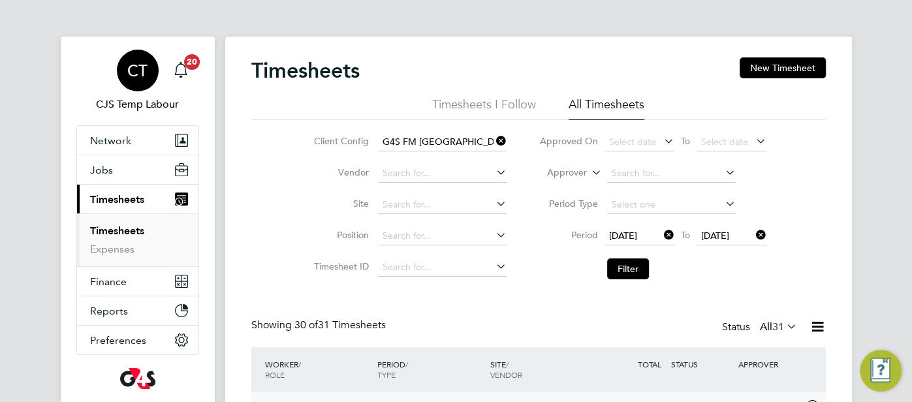
click at [142, 78] on span "CT" at bounding box center [137, 70] width 20 height 17
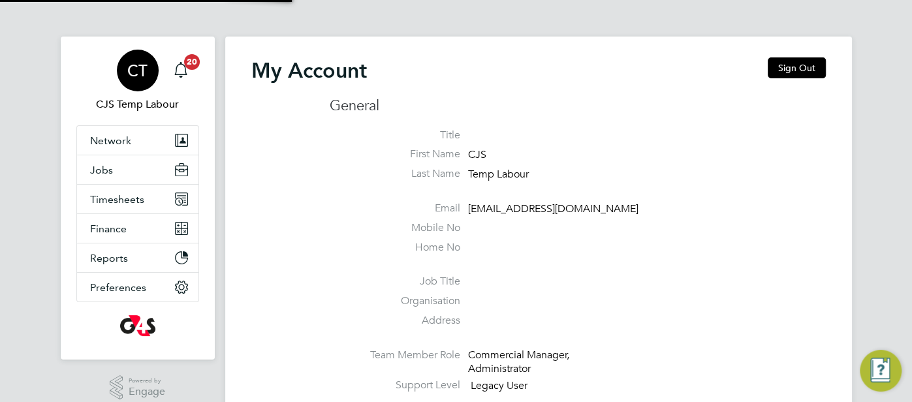
type input "cjs.templabour@uk.g4s.com"
click at [788, 69] on button "Sign Out" at bounding box center [797, 67] width 58 height 21
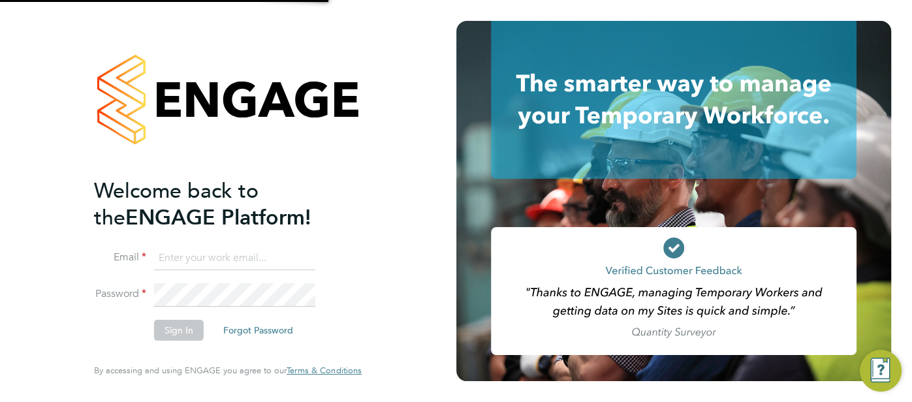
type input "cjs.templabour@uk.g4s.com"
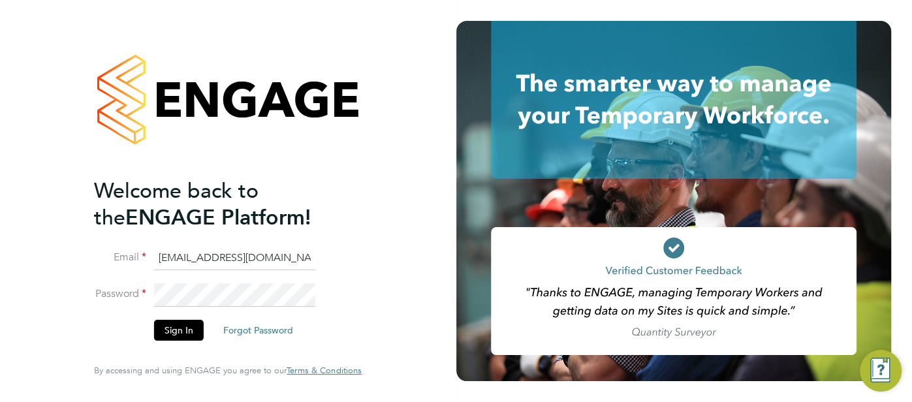
drag, startPoint x: 294, startPoint y: 251, endPoint x: 116, endPoint y: 282, distance: 180.8
click at [116, 282] on li "Email cjs.templabour@uk.g4s.com" at bounding box center [221, 265] width 255 height 37
type input "pts.templabour@uk.g4s.com"
click at [186, 326] on button "Sign In" at bounding box center [179, 330] width 50 height 21
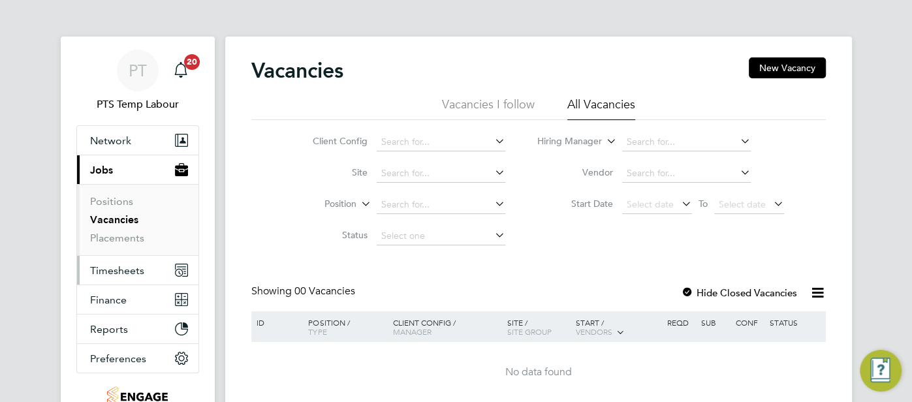
click at [134, 264] on span "Timesheets" at bounding box center [117, 270] width 54 height 12
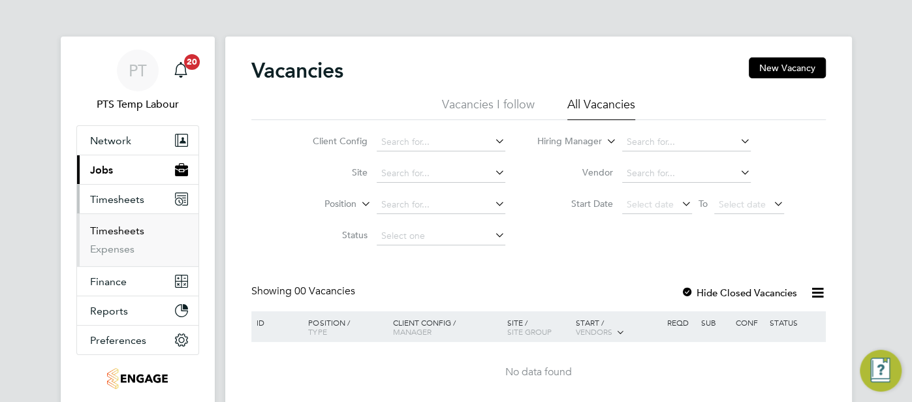
click at [119, 226] on link "Timesheets" at bounding box center [117, 231] width 54 height 12
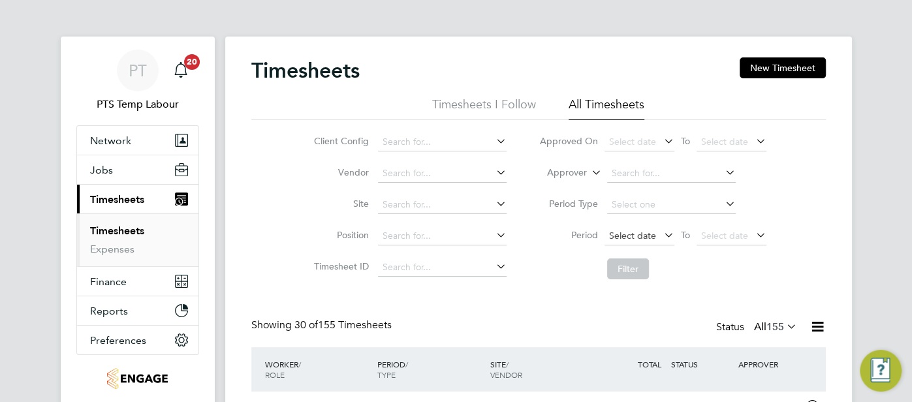
click at [632, 237] on span "Select date" at bounding box center [632, 236] width 47 height 12
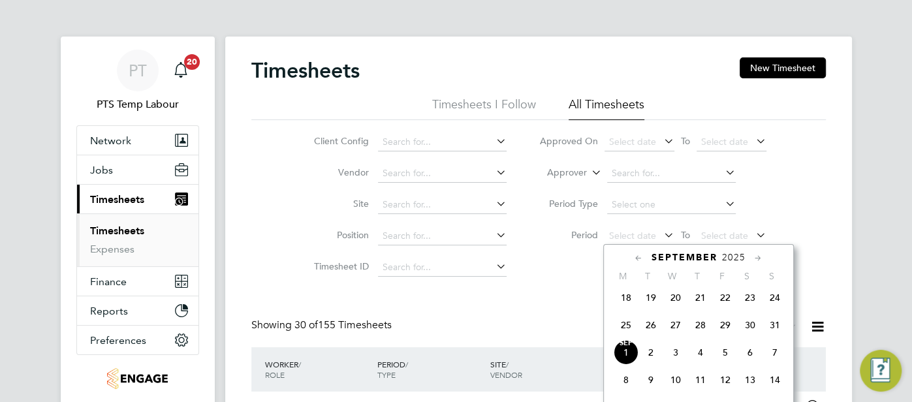
click at [632, 332] on span "25" at bounding box center [626, 325] width 25 height 25
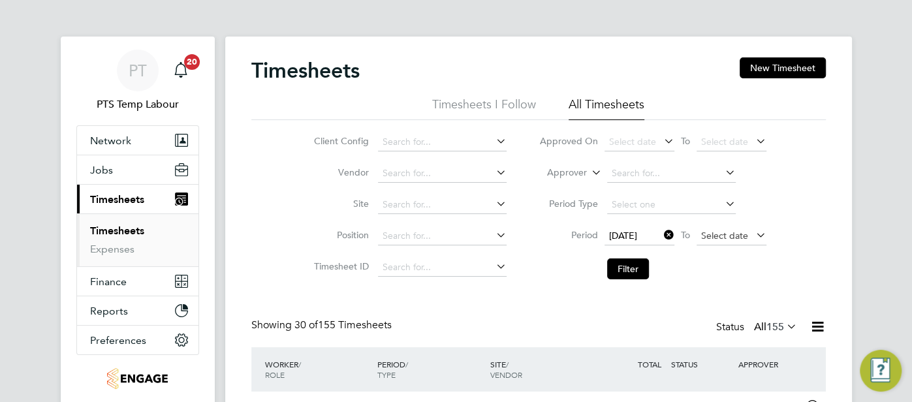
click at [734, 232] on span "Select date" at bounding box center [724, 236] width 47 height 12
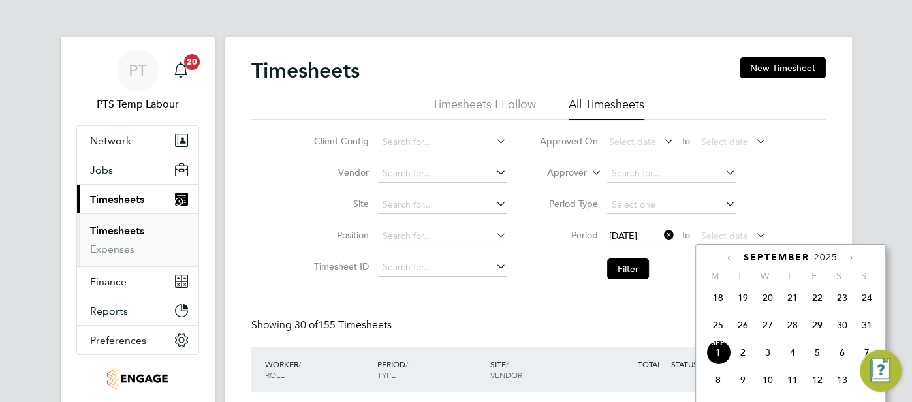
drag, startPoint x: 869, startPoint y: 328, endPoint x: 854, endPoint y: 321, distance: 16.6
click at [866, 328] on span "31" at bounding box center [867, 325] width 25 height 25
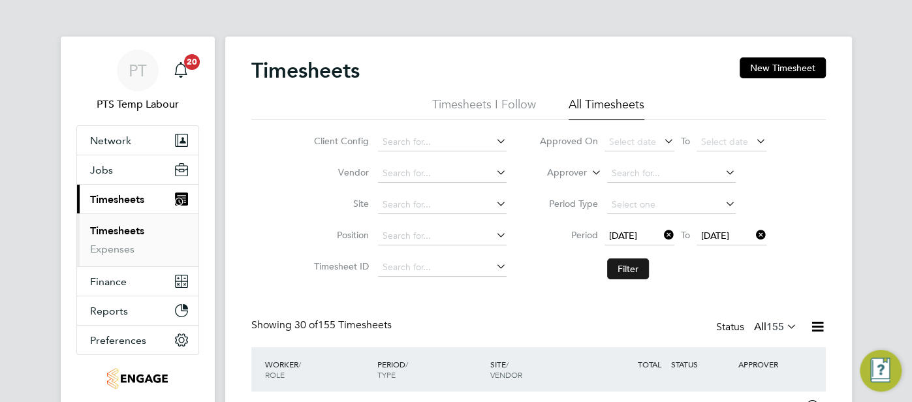
click at [631, 266] on button "Filter" at bounding box center [628, 269] width 42 height 21
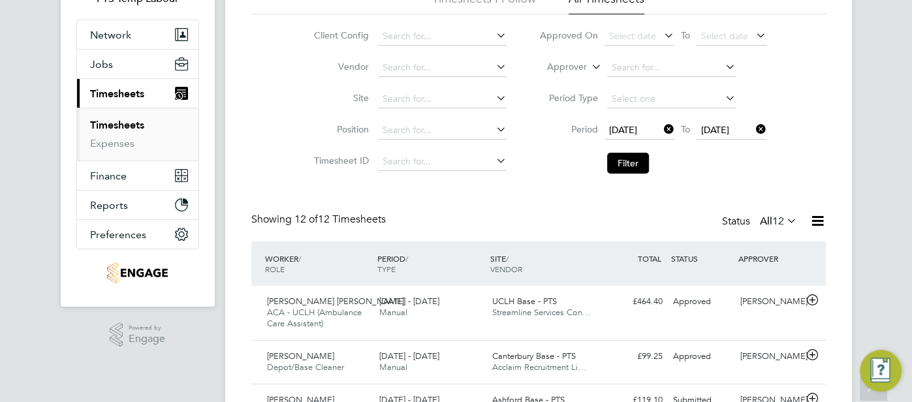
click at [817, 223] on icon at bounding box center [818, 221] width 16 height 16
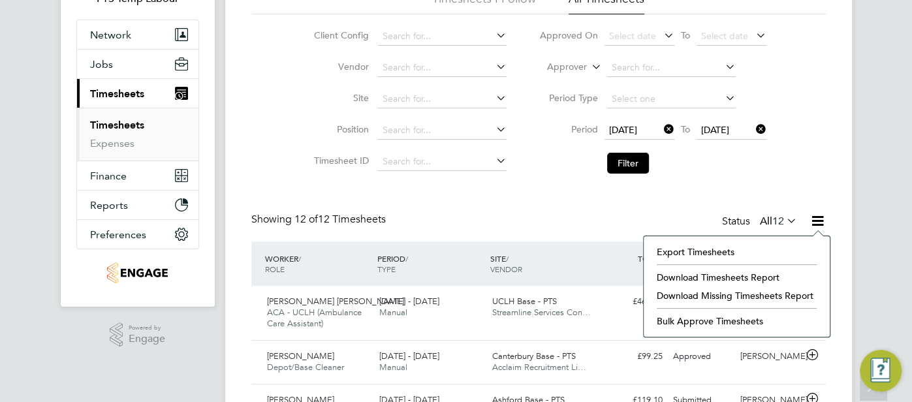
click at [749, 277] on li "Download Timesheets Report" at bounding box center [736, 277] width 173 height 18
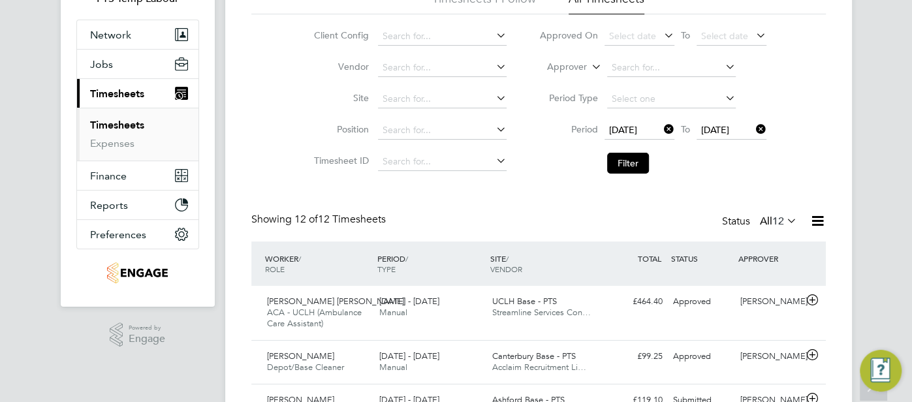
click at [823, 214] on icon at bounding box center [818, 221] width 16 height 16
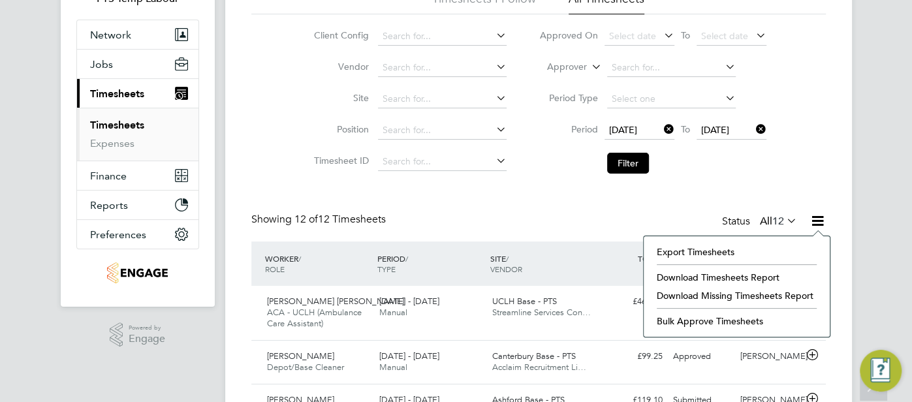
click at [764, 299] on li "Download Missing Timesheets Report" at bounding box center [736, 296] width 173 height 18
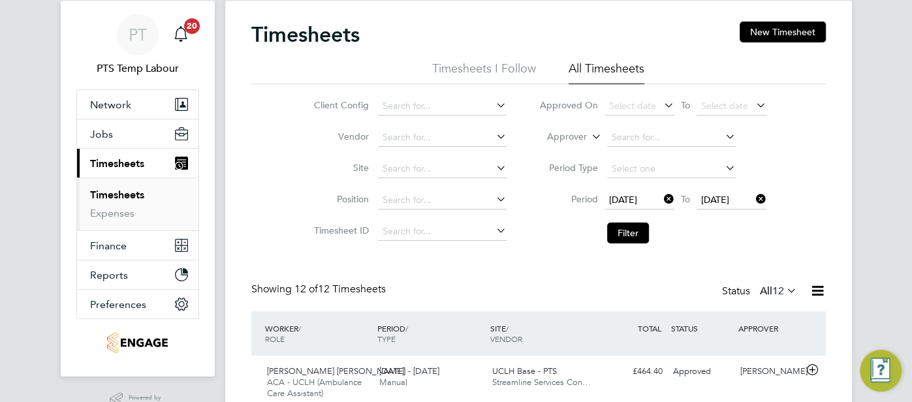
click at [661, 200] on icon at bounding box center [661, 199] width 0 height 18
click at [753, 200] on icon at bounding box center [753, 199] width 0 height 18
drag, startPoint x: 595, startPoint y: 134, endPoint x: 588, endPoint y: 136, distance: 7.3
click at [589, 134] on icon at bounding box center [589, 133] width 0 height 12
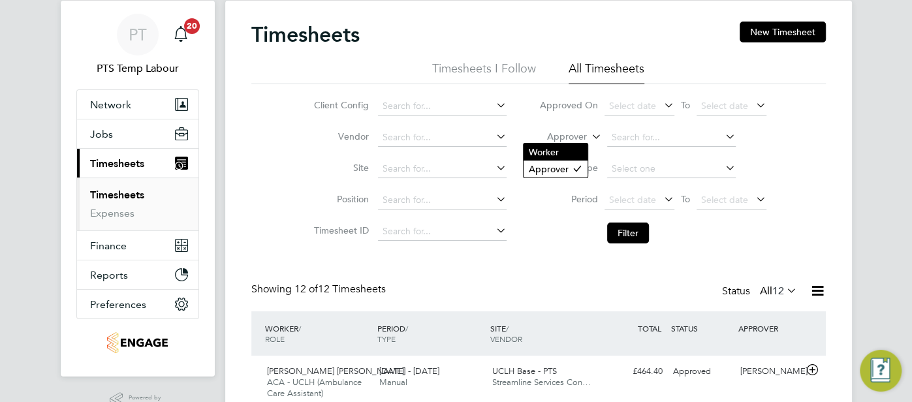
click at [558, 150] on li "Worker" at bounding box center [556, 152] width 64 height 17
click at [630, 134] on input at bounding box center [671, 138] width 129 height 18
click at [652, 157] on li "Sus an Haynes" at bounding box center [671, 156] width 129 height 18
type input "Susan Haynes"
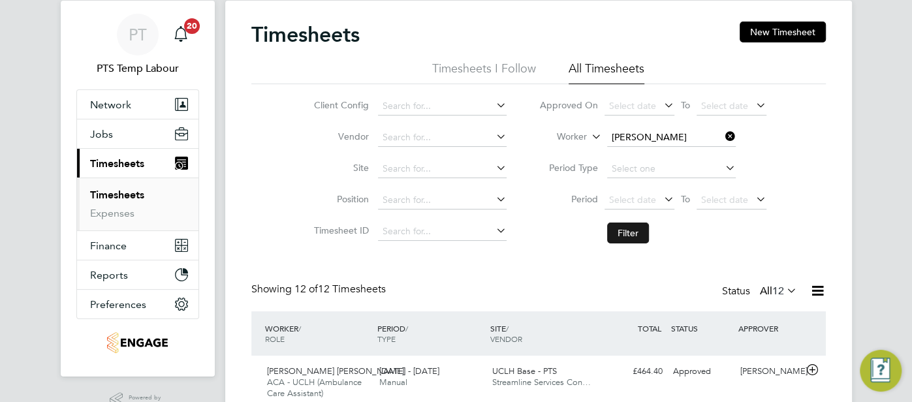
click at [629, 232] on button "Filter" at bounding box center [628, 233] width 42 height 21
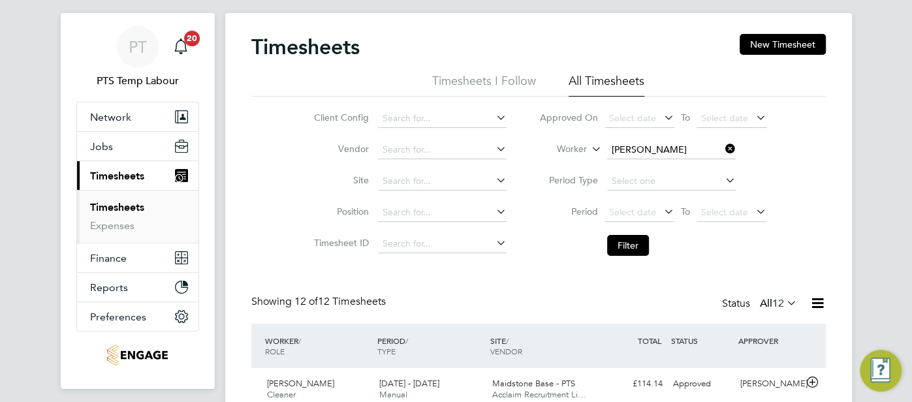
scroll to position [151, 0]
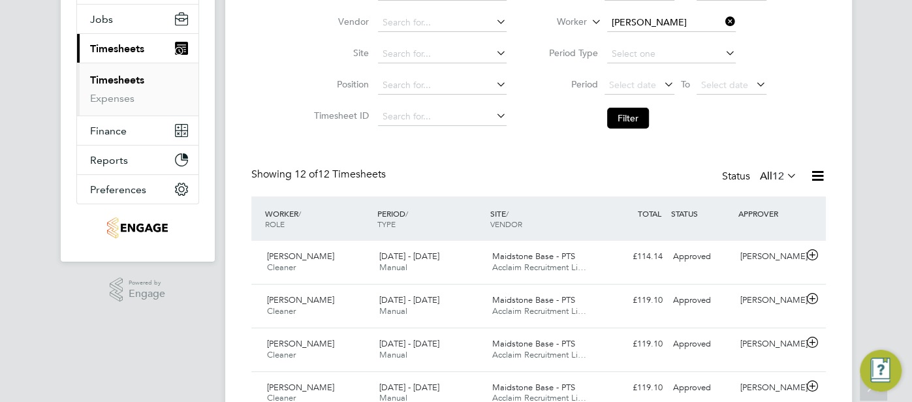
click at [723, 21] on icon at bounding box center [723, 21] width 0 height 18
click at [629, 87] on span "Select date" at bounding box center [632, 85] width 47 height 12
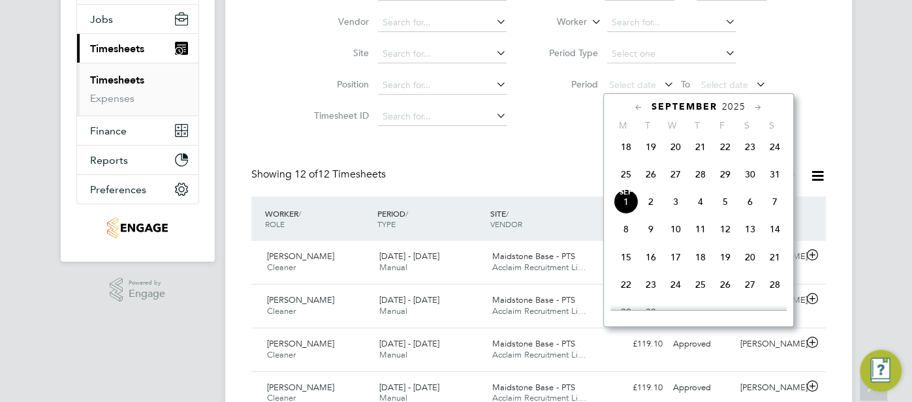
drag, startPoint x: 638, startPoint y: 181, endPoint x: 649, endPoint y: 181, distance: 10.5
click at [644, 185] on span "26" at bounding box center [650, 174] width 25 height 25
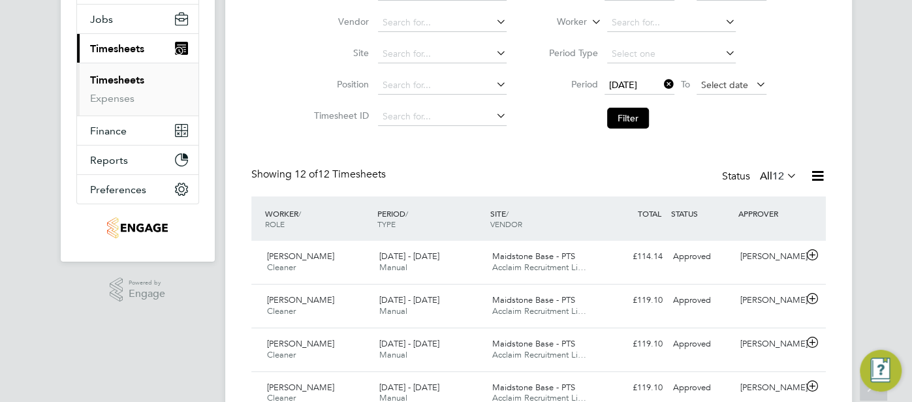
click at [731, 87] on span "Select date" at bounding box center [724, 85] width 47 height 12
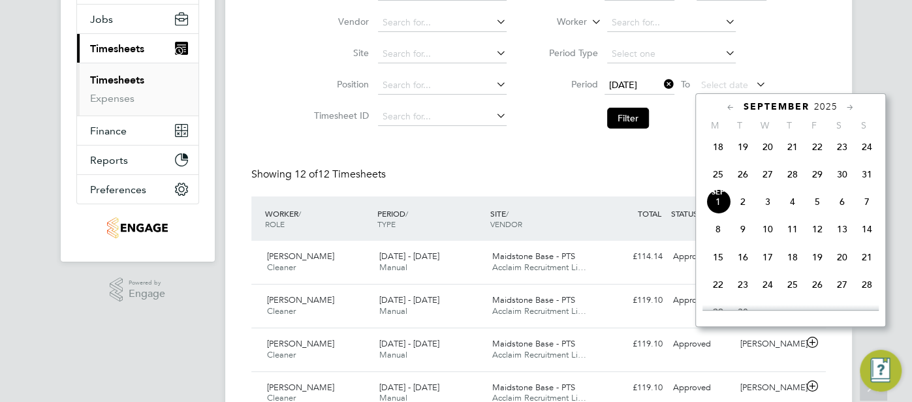
click at [870, 177] on span "31" at bounding box center [867, 174] width 25 height 25
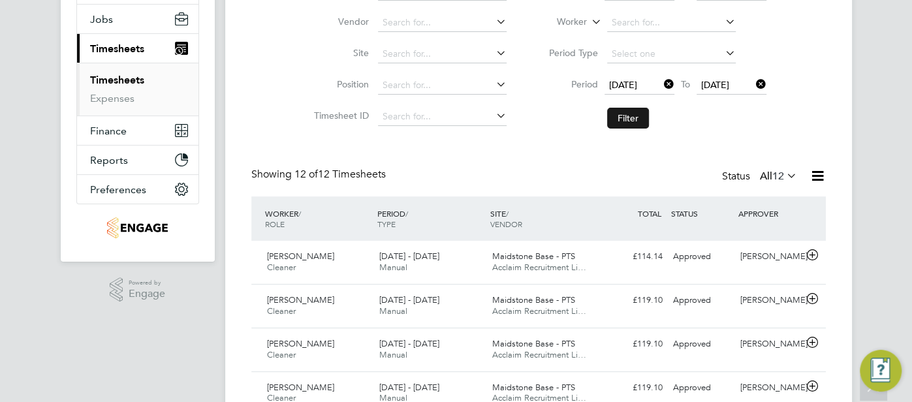
click at [628, 123] on button "Filter" at bounding box center [628, 118] width 42 height 21
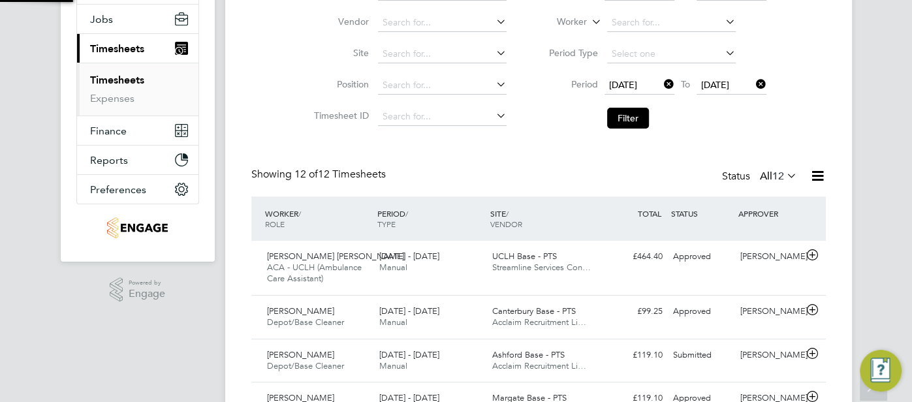
scroll to position [7, 7]
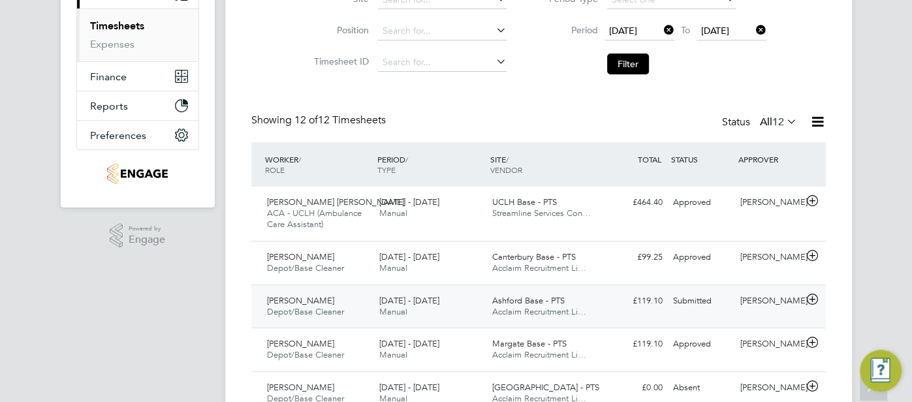
click at [778, 304] on div "Sarah Pullen" at bounding box center [769, 302] width 68 height 22
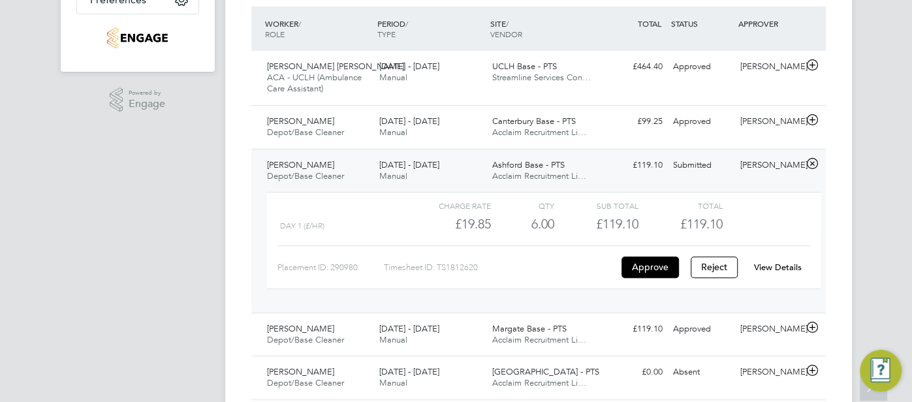
click at [783, 268] on link "View Details" at bounding box center [778, 267] width 48 height 11
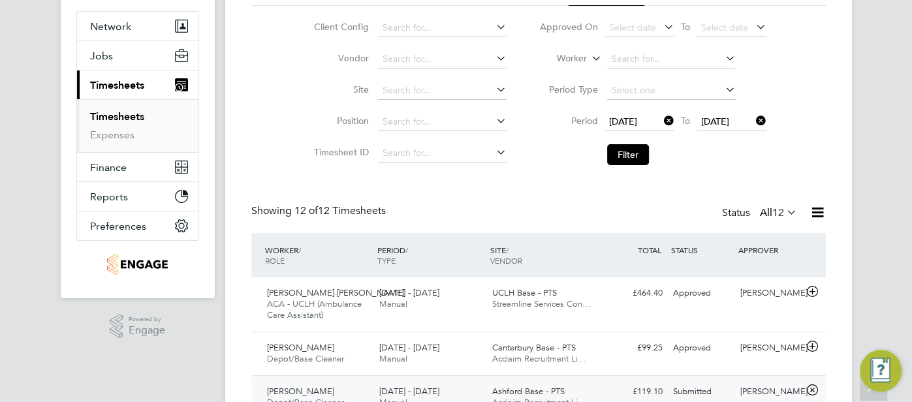
scroll to position [116, 0]
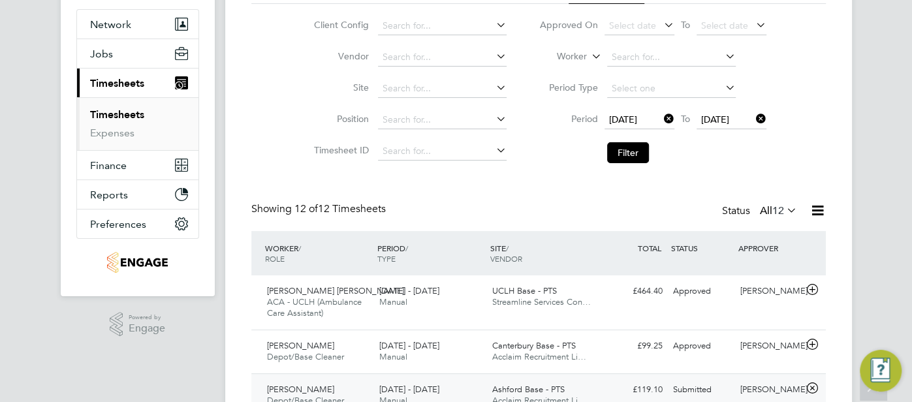
drag, startPoint x: 793, startPoint y: 215, endPoint x: 799, endPoint y: 223, distance: 10.3
click at [796, 219] on div "Status All 12" at bounding box center [761, 211] width 78 height 18
click at [783, 209] on span "12" at bounding box center [778, 210] width 12 height 13
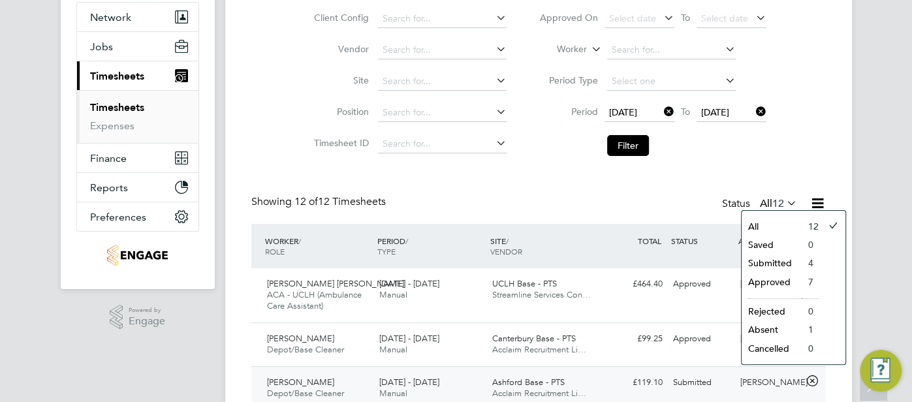
scroll to position [137, 0]
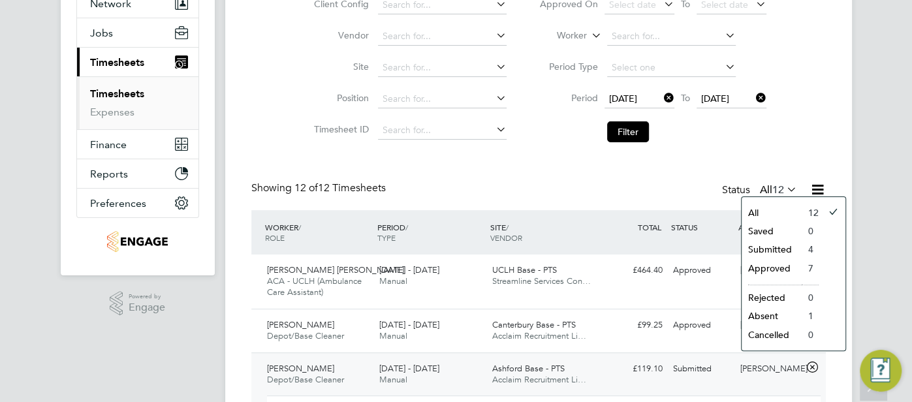
click at [749, 249] on li "Submitted" at bounding box center [772, 249] width 60 height 18
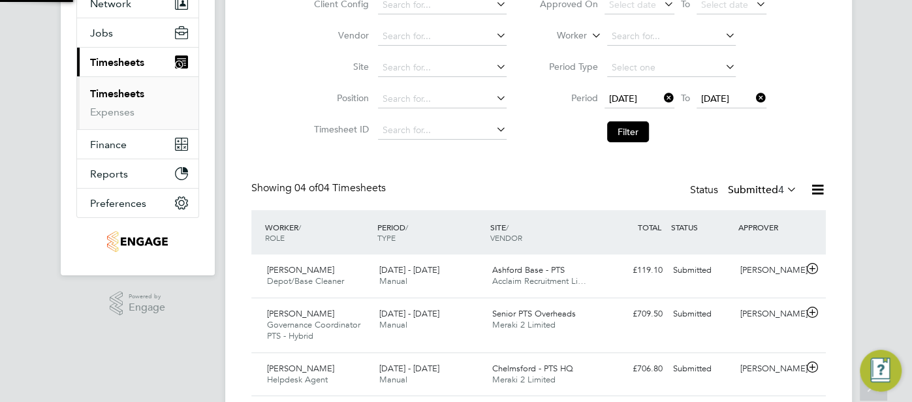
scroll to position [7, 7]
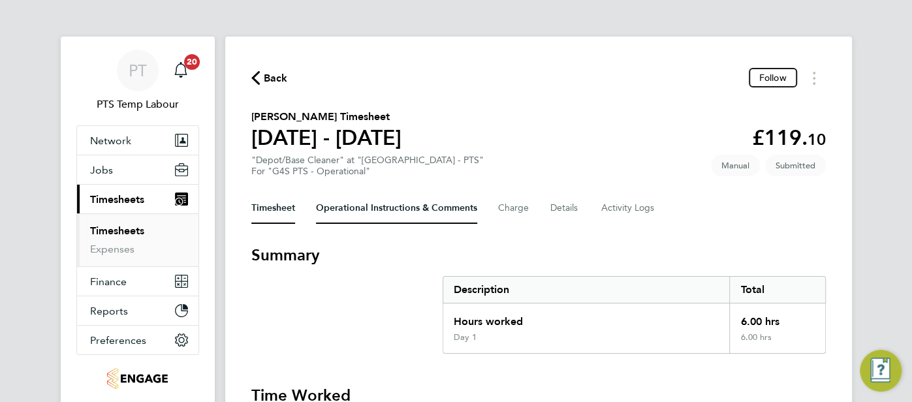
click at [370, 217] on Comments-tab "Operational Instructions & Comments" at bounding box center [396, 208] width 161 height 31
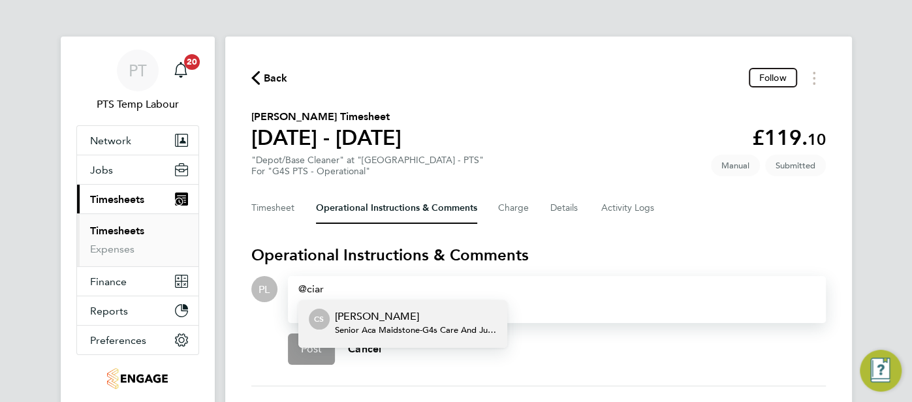
click at [394, 318] on p "[PERSON_NAME]" at bounding box center [416, 317] width 162 height 16
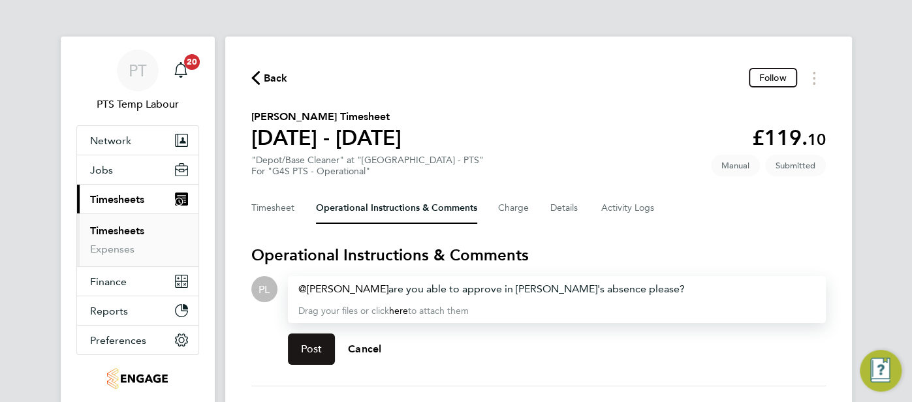
click at [306, 361] on button "Post" at bounding box center [312, 349] width 48 height 31
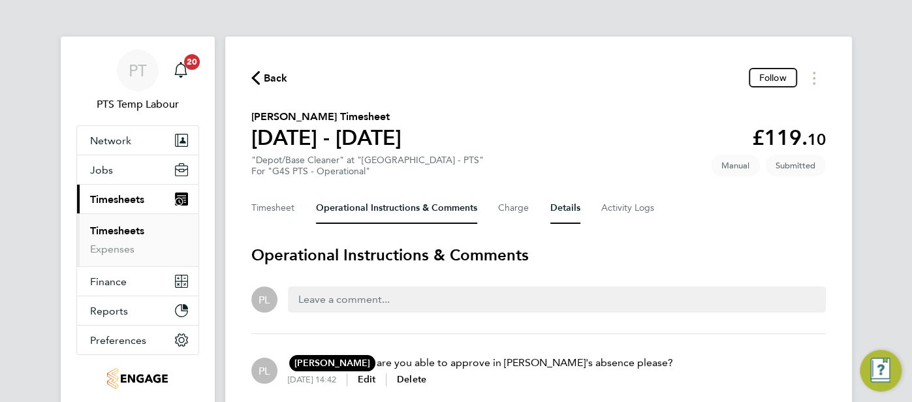
click at [562, 214] on button "Details" at bounding box center [565, 208] width 30 height 31
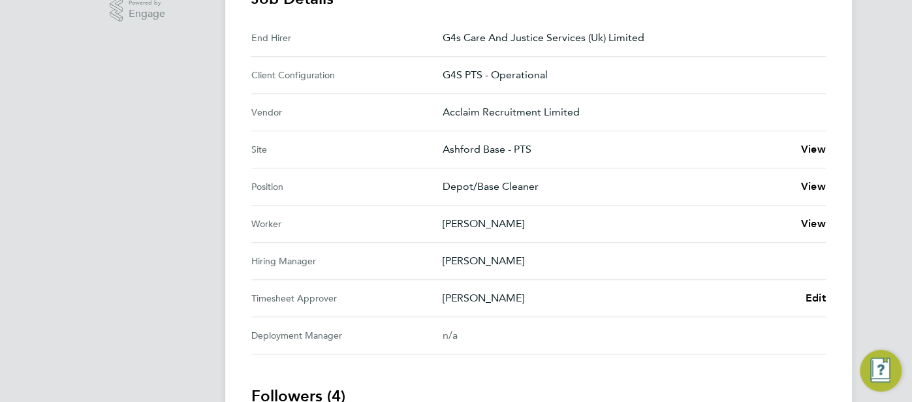
scroll to position [452, 0]
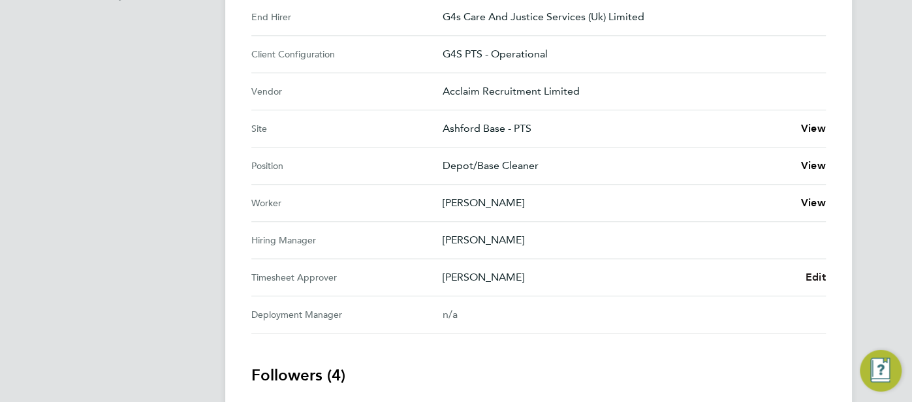
click at [811, 277] on span "Edit" at bounding box center [816, 277] width 20 height 12
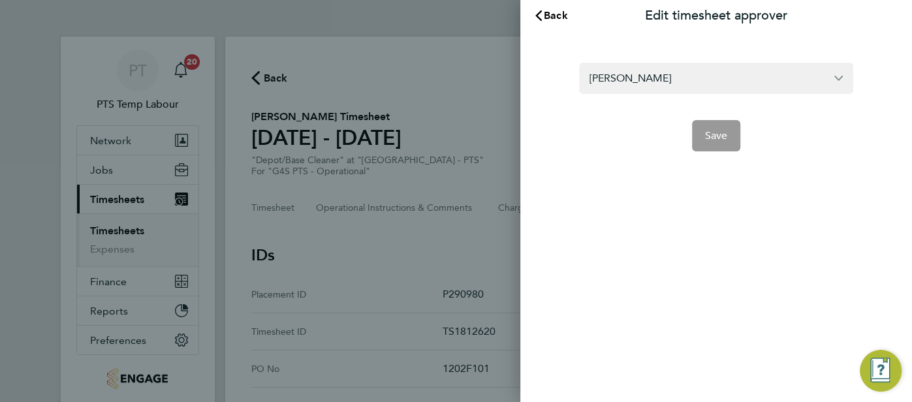
click at [666, 95] on form "[PERSON_NAME] Save" at bounding box center [716, 107] width 274 height 89
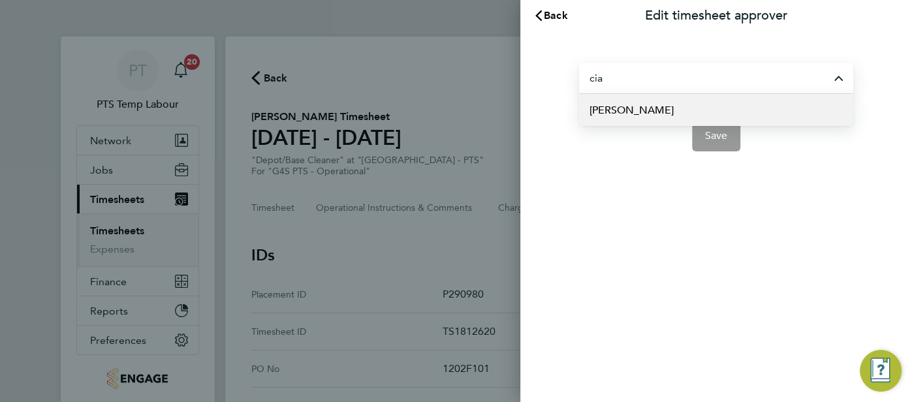
drag, startPoint x: 651, startPoint y: 116, endPoint x: 657, endPoint y: 121, distance: 8.4
click at [651, 117] on span "[PERSON_NAME]" at bounding box center [632, 110] width 84 height 16
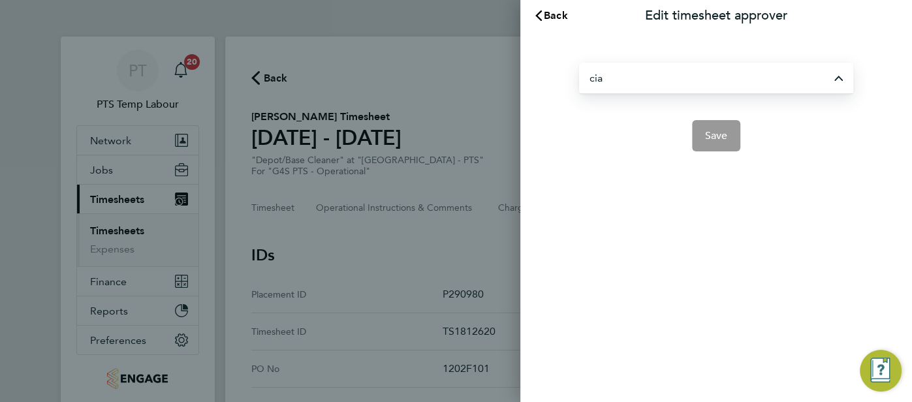
type input "[PERSON_NAME]"
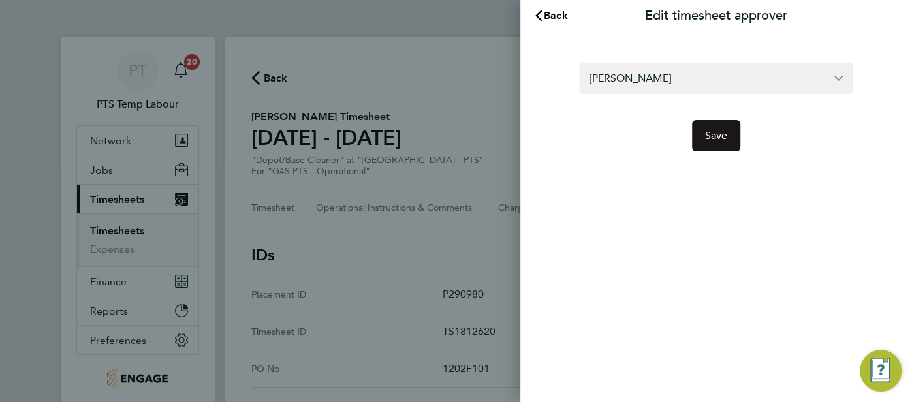
click at [714, 146] on button "Save" at bounding box center [716, 135] width 49 height 31
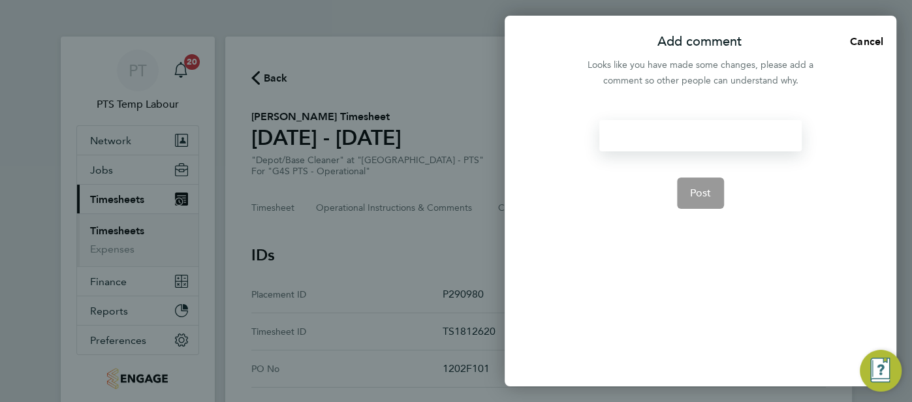
click at [670, 142] on div at bounding box center [700, 135] width 202 height 31
click at [658, 138] on div at bounding box center [700, 135] width 202 height 31
click at [719, 187] on button "Post" at bounding box center [701, 193] width 48 height 31
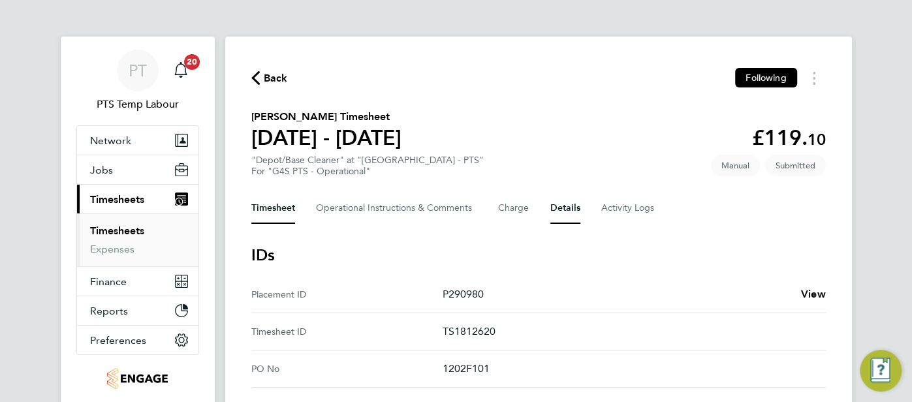
click at [289, 213] on button "Timesheet" at bounding box center [273, 208] width 44 height 31
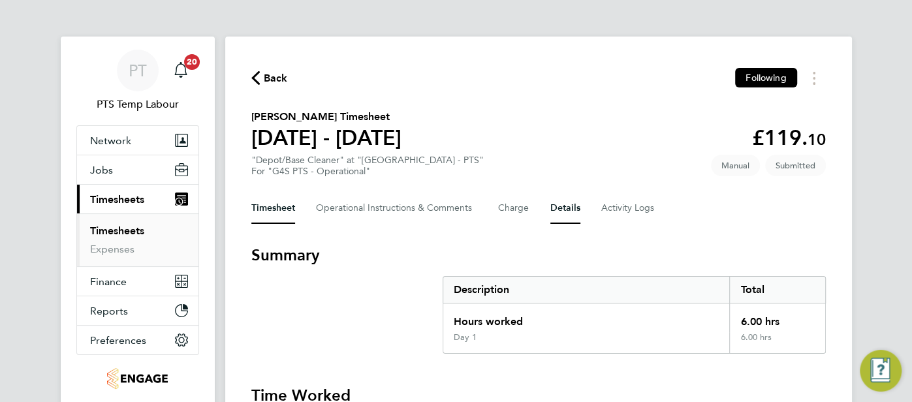
click at [565, 208] on button "Details" at bounding box center [565, 208] width 30 height 31
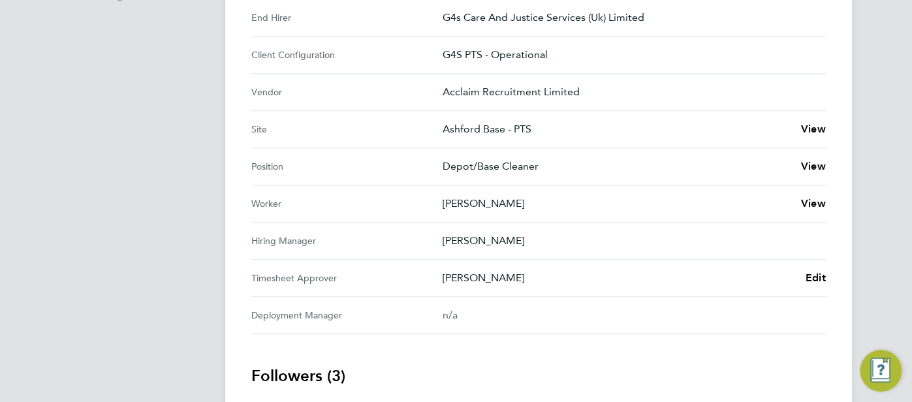
scroll to position [452, 0]
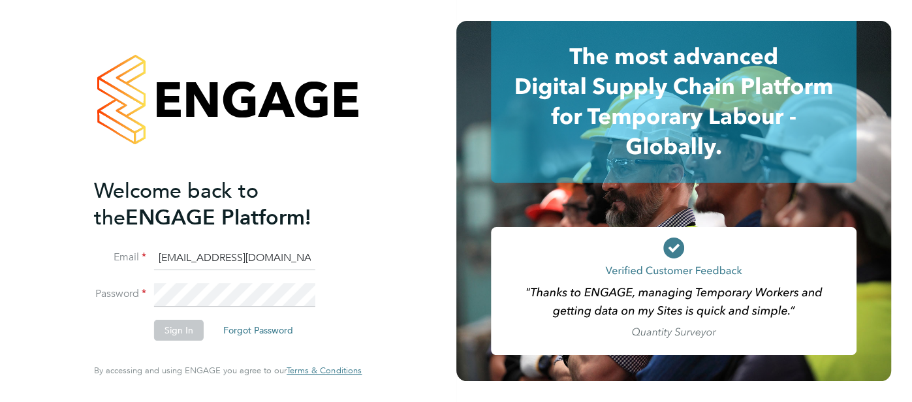
click at [289, 262] on input "pts.templabour@uk.g4s.com" at bounding box center [234, 259] width 161 height 24
type input "cjs.templabour@uk.g4s.com"
click at [191, 326] on button "Sign In" at bounding box center [179, 330] width 50 height 21
